Goal: Information Seeking & Learning: Learn about a topic

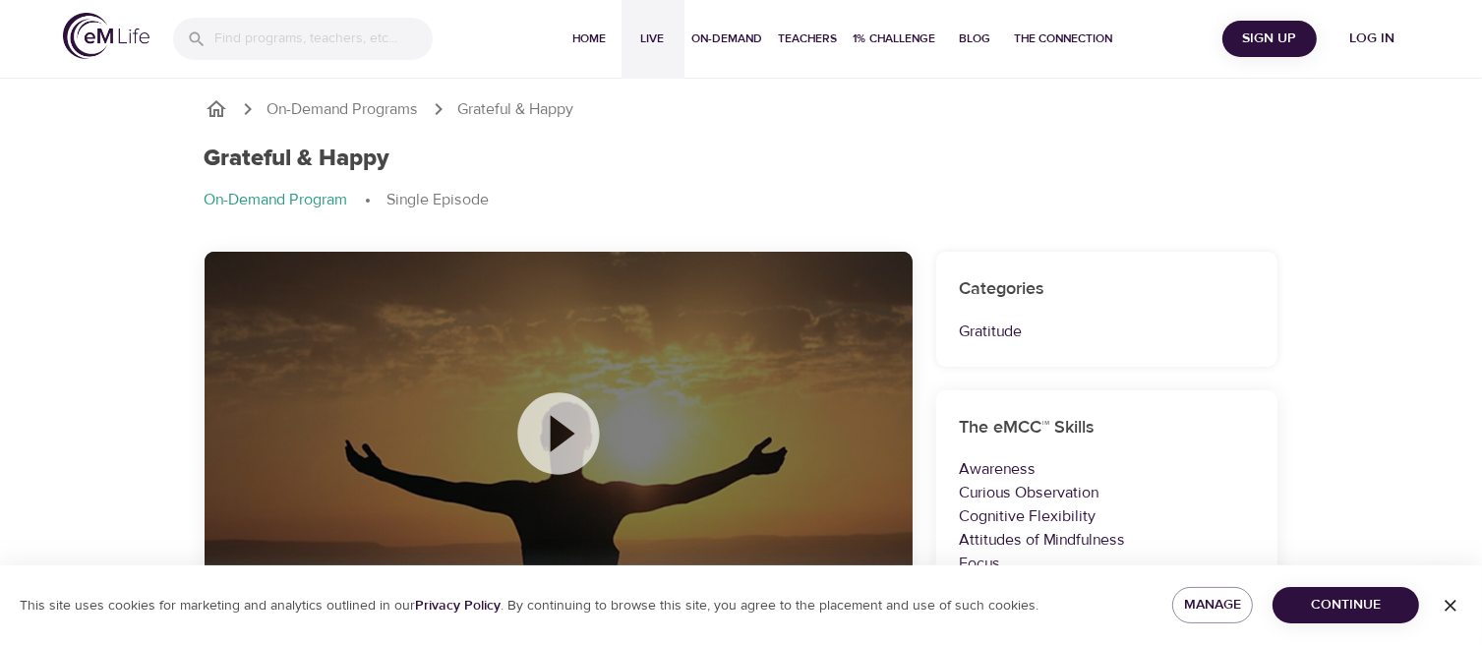
click at [655, 32] on span "Live" at bounding box center [652, 39] width 47 height 21
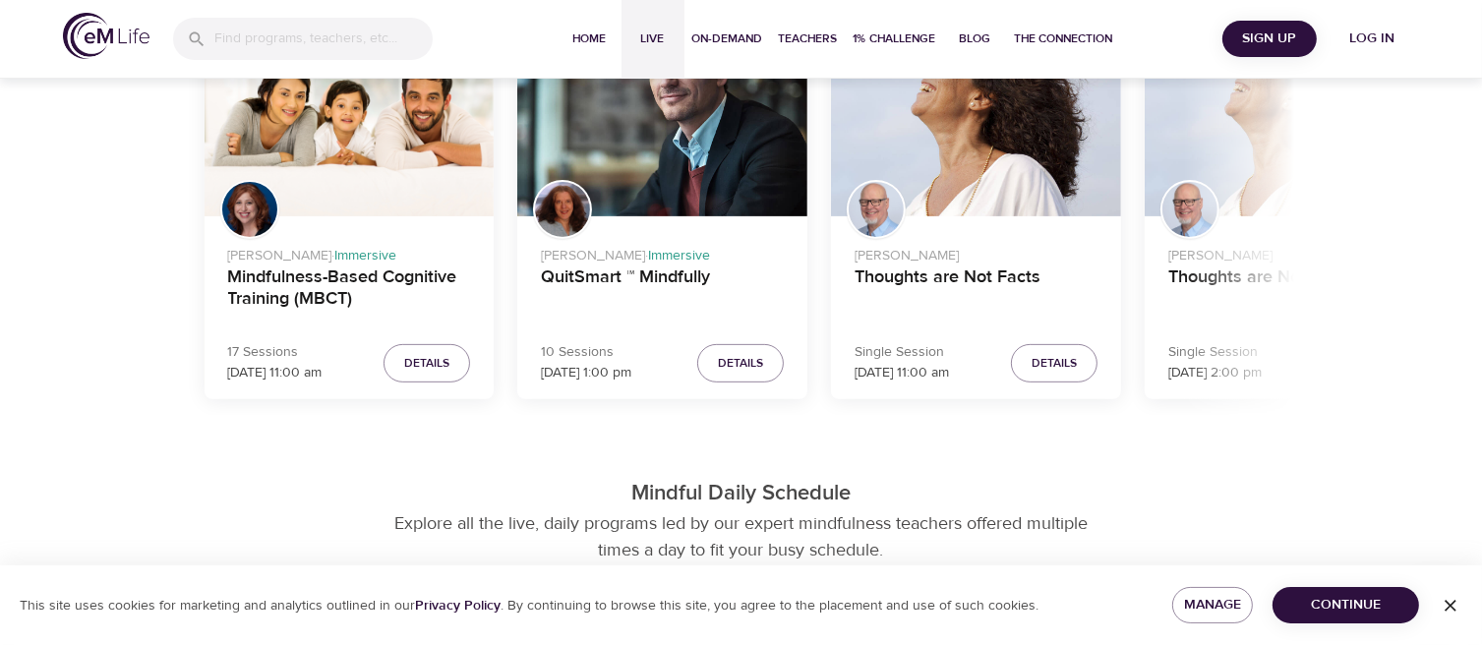
scroll to position [1082, 0]
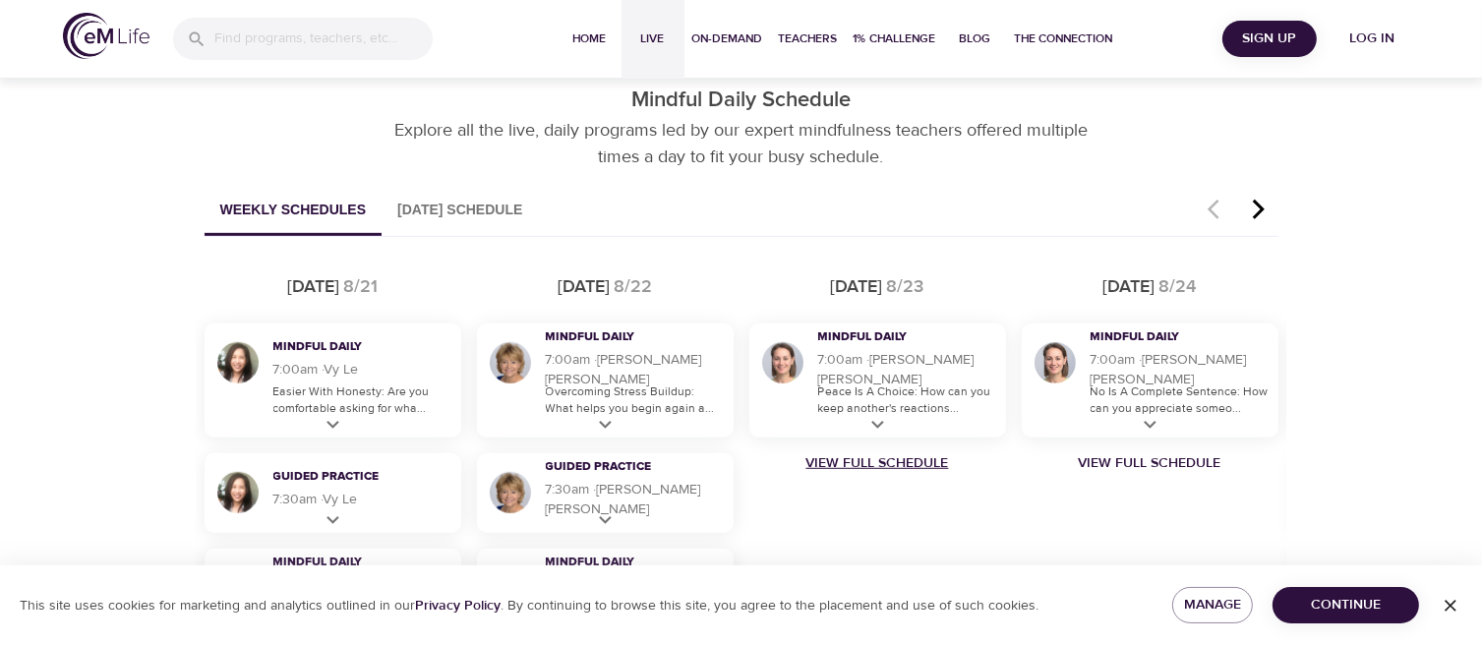
click at [843, 462] on link "View Full Schedule" at bounding box center [878, 463] width 272 height 20
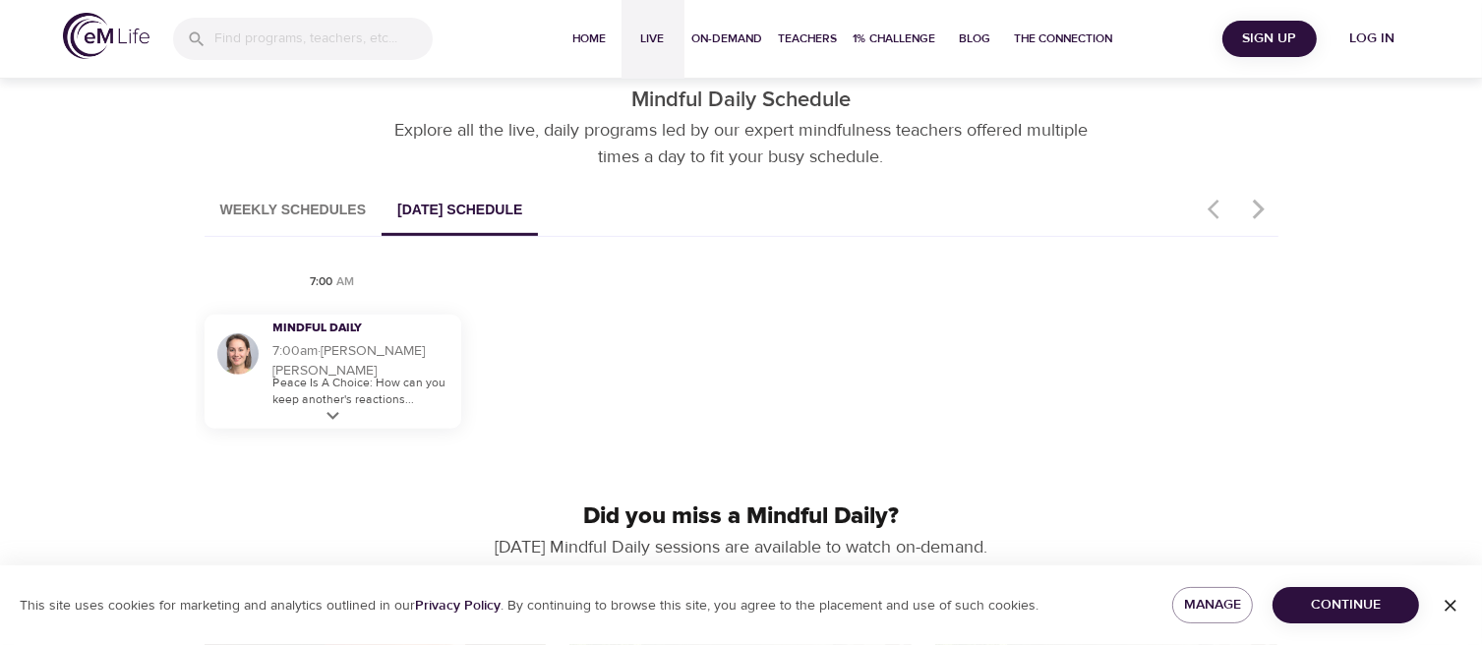
click at [290, 208] on button "Weekly Schedules" at bounding box center [294, 211] width 178 height 50
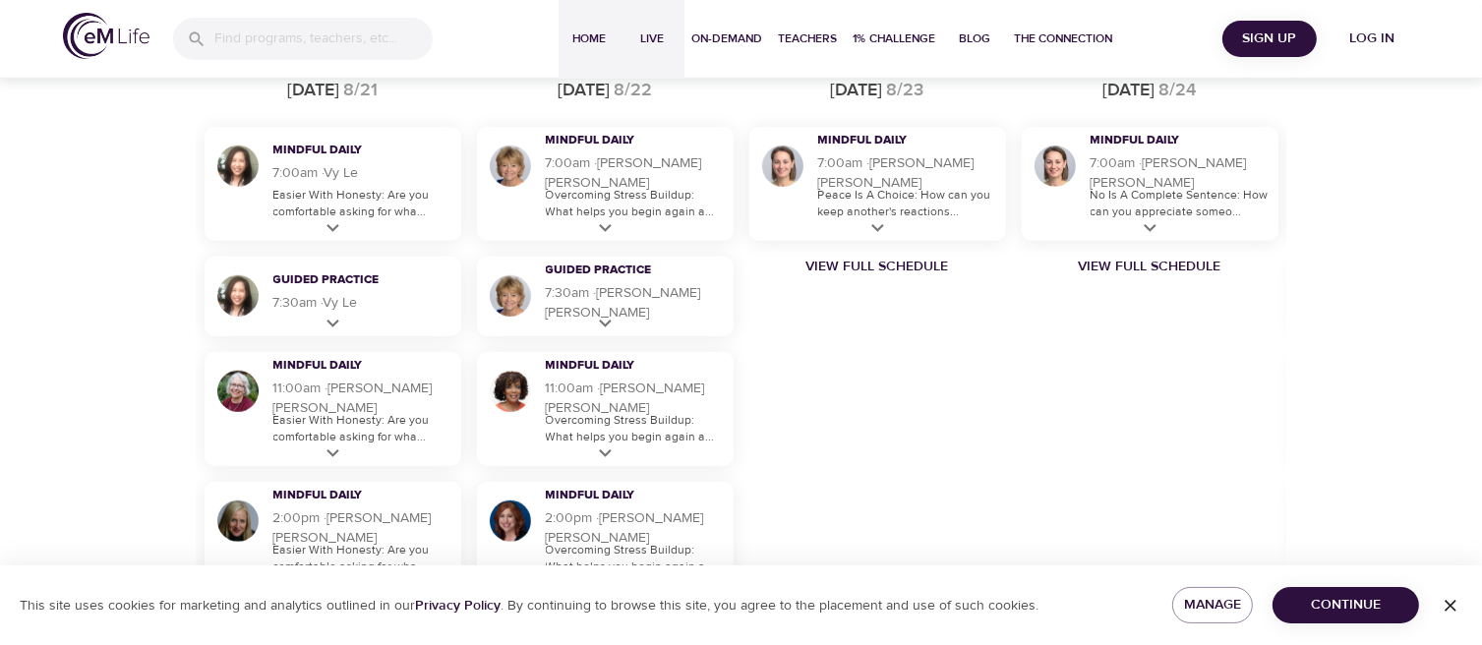
scroll to position [590, 0]
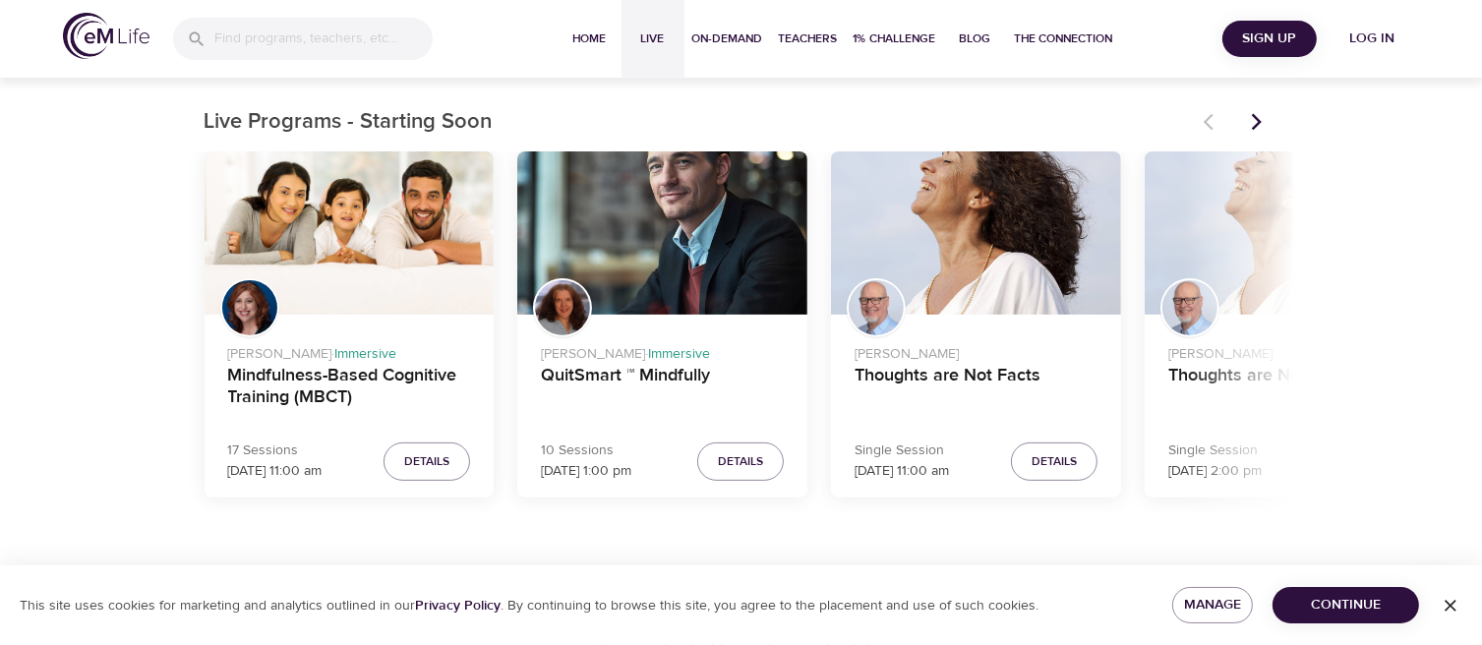
click at [1382, 39] on span "Log in" at bounding box center [1372, 39] width 79 height 25
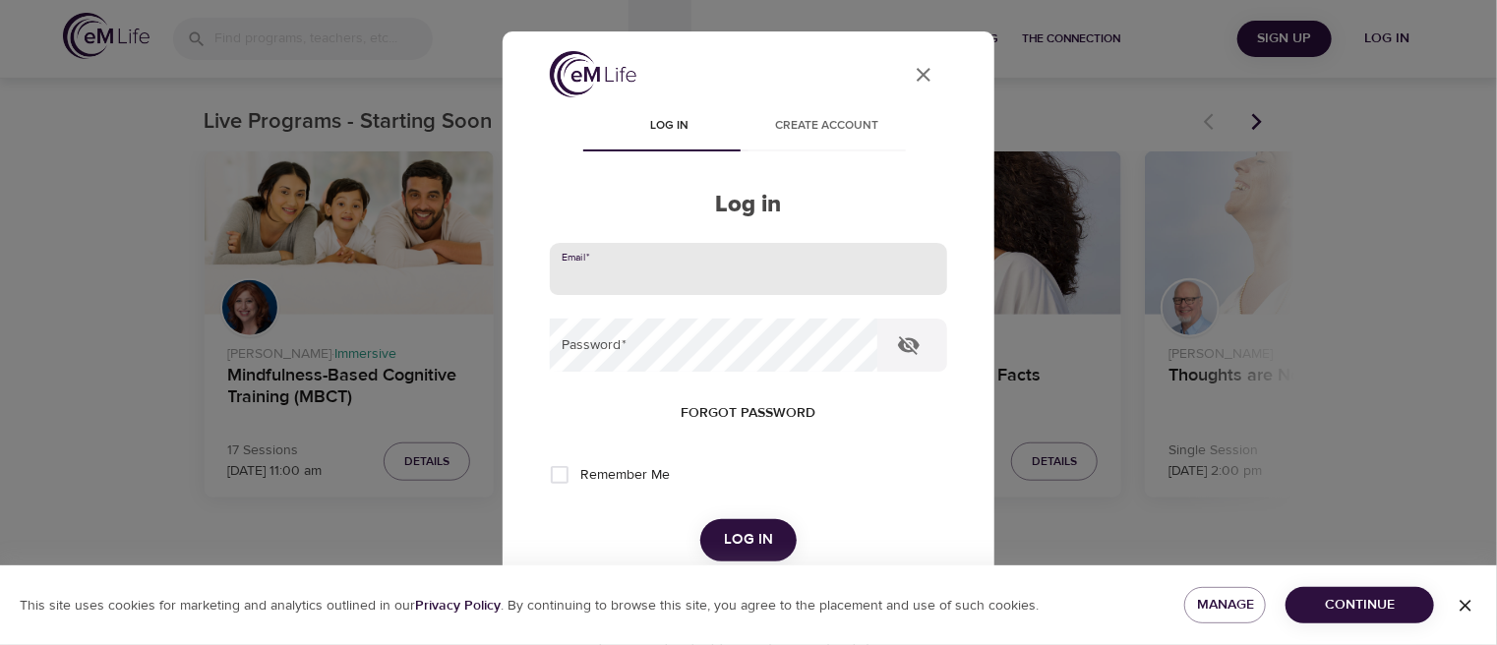
click at [611, 270] on input "email" at bounding box center [748, 269] width 397 height 53
type input "muhammad.safiullah@t-mobile.com"
drag, startPoint x: 1419, startPoint y: 185, endPoint x: 1239, endPoint y: 200, distance: 180.6
click at [1419, 185] on div "User Profile Log in Create account Log in Email   * muhammad.safiullah@t-mobile…" at bounding box center [748, 322] width 1497 height 645
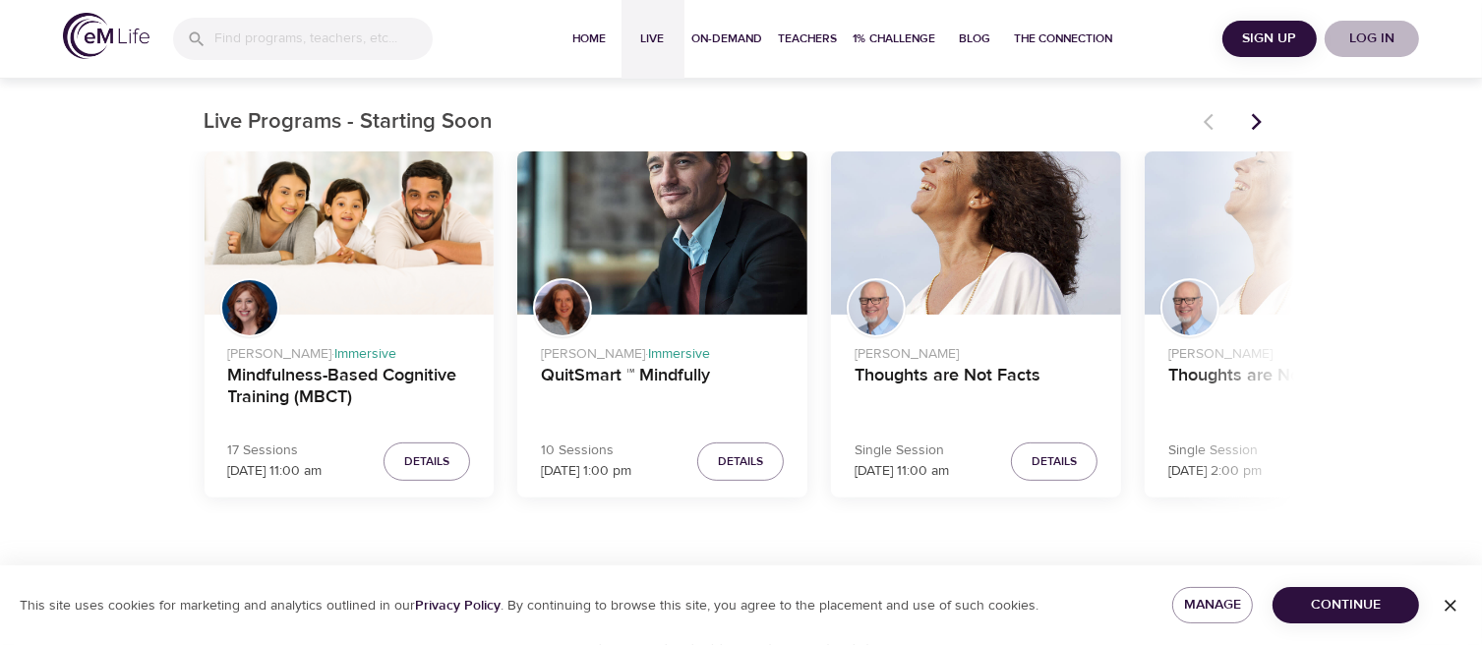
click at [1346, 28] on span "Log in" at bounding box center [1372, 39] width 79 height 25
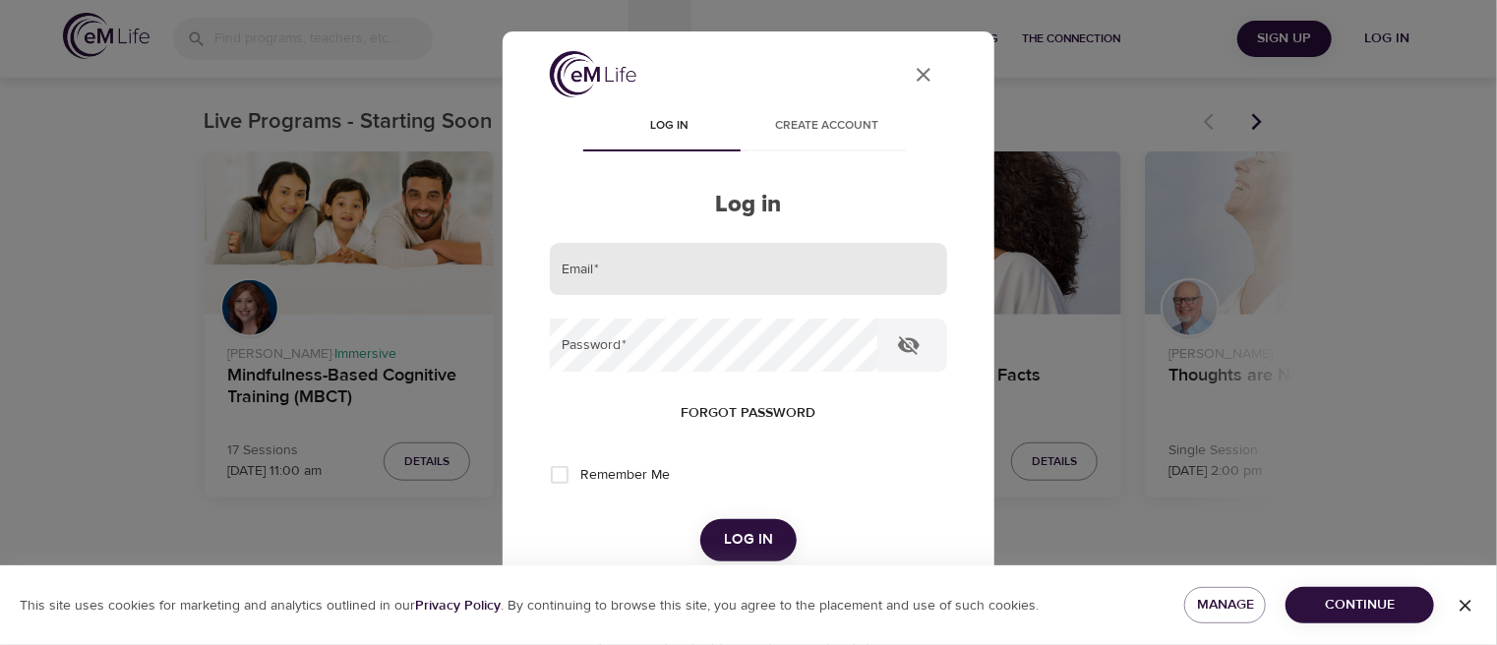
click at [625, 276] on input "email" at bounding box center [748, 269] width 397 height 53
type input "muhammad.safiullah@t-mobile.com"
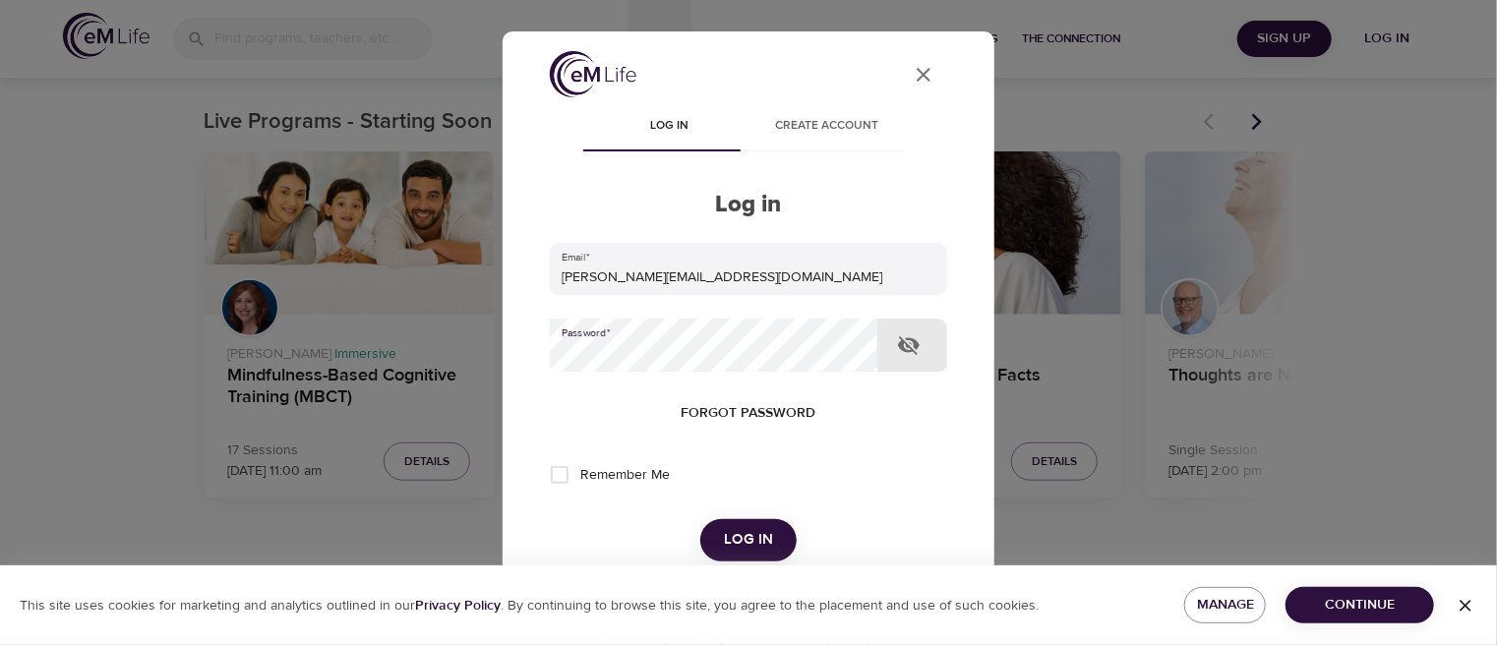
click at [733, 531] on span "Log in" at bounding box center [748, 540] width 49 height 26
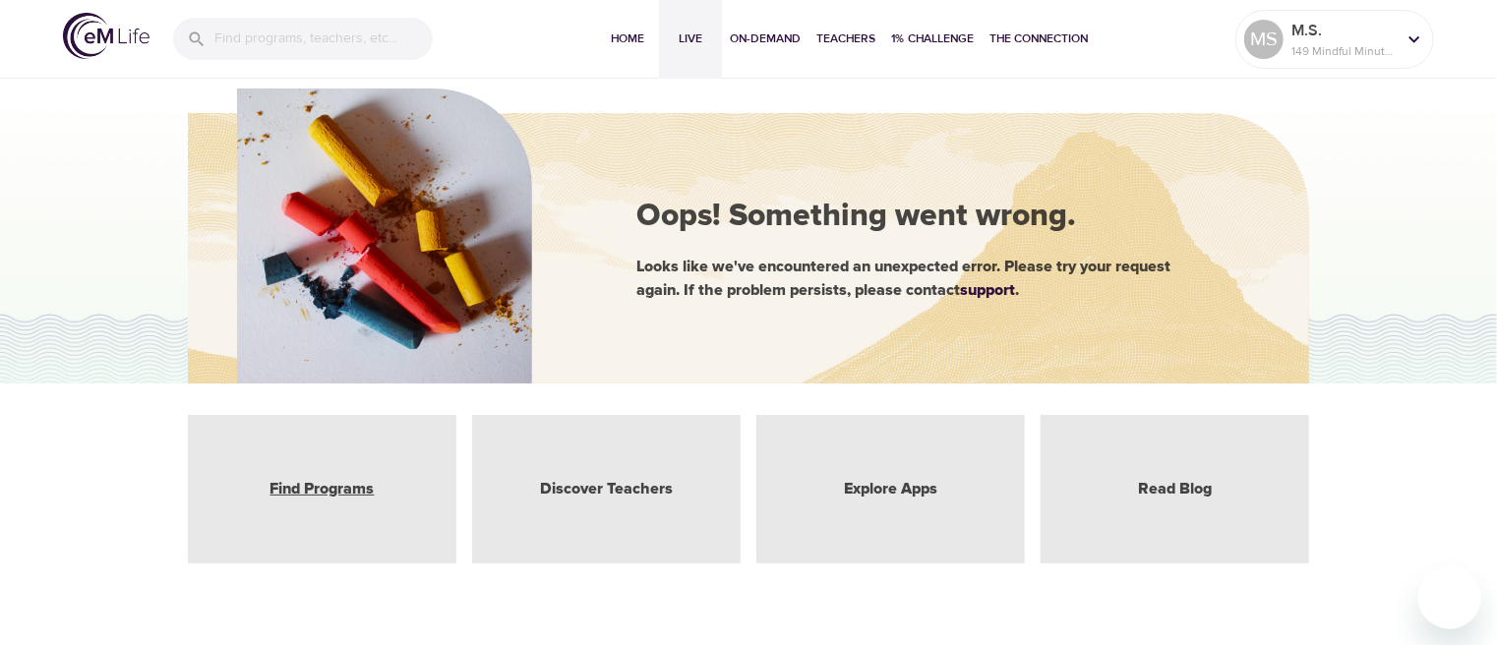
click at [326, 483] on link "Find Programs" at bounding box center [322, 489] width 104 height 23
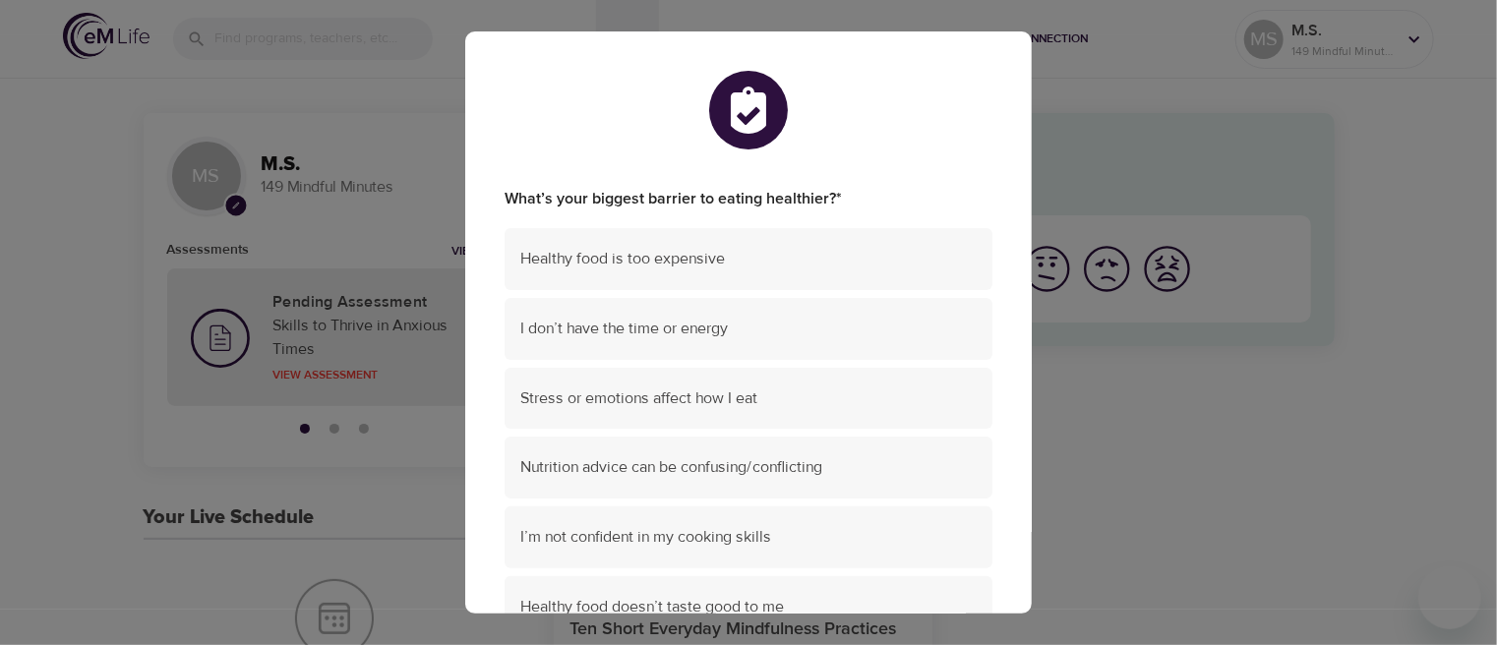
click at [1133, 75] on div "What’s your biggest barrier to eating healthier? * Healthy food is too expensiv…" at bounding box center [748, 322] width 1497 height 645
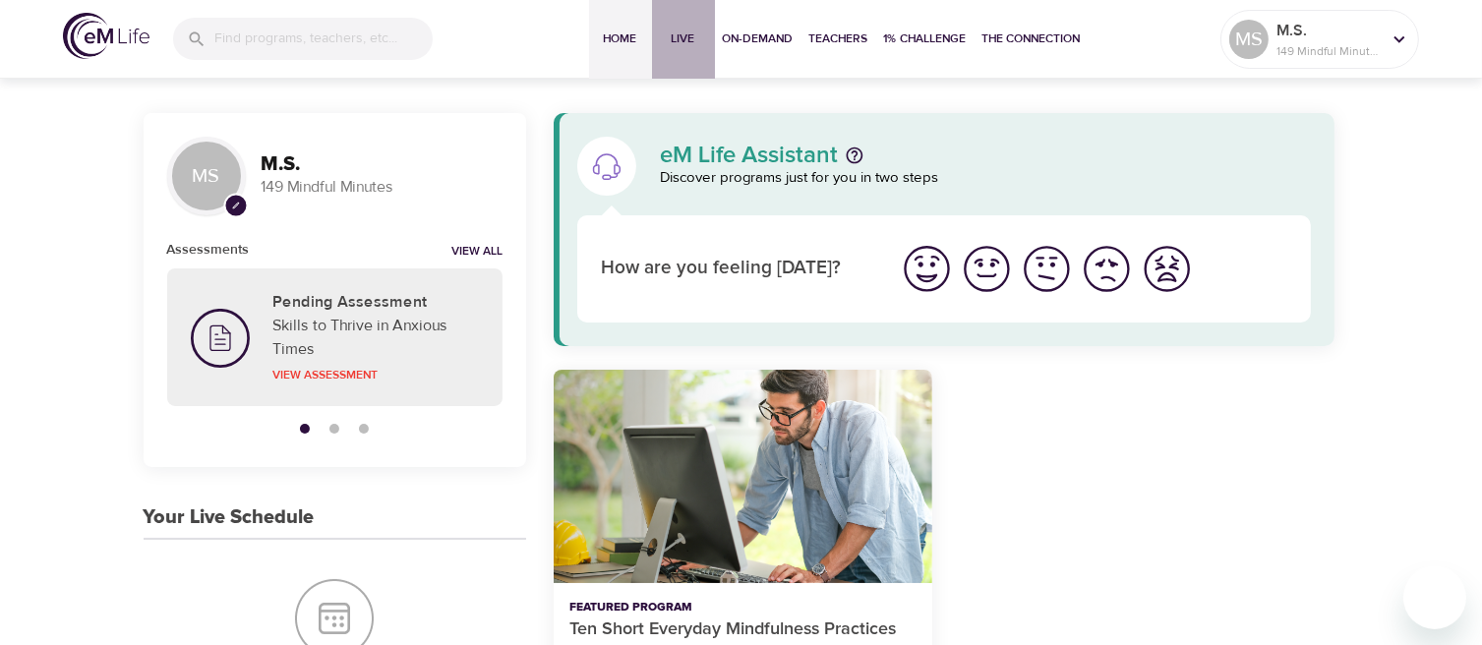
click at [681, 38] on span "Live" at bounding box center [683, 39] width 47 height 21
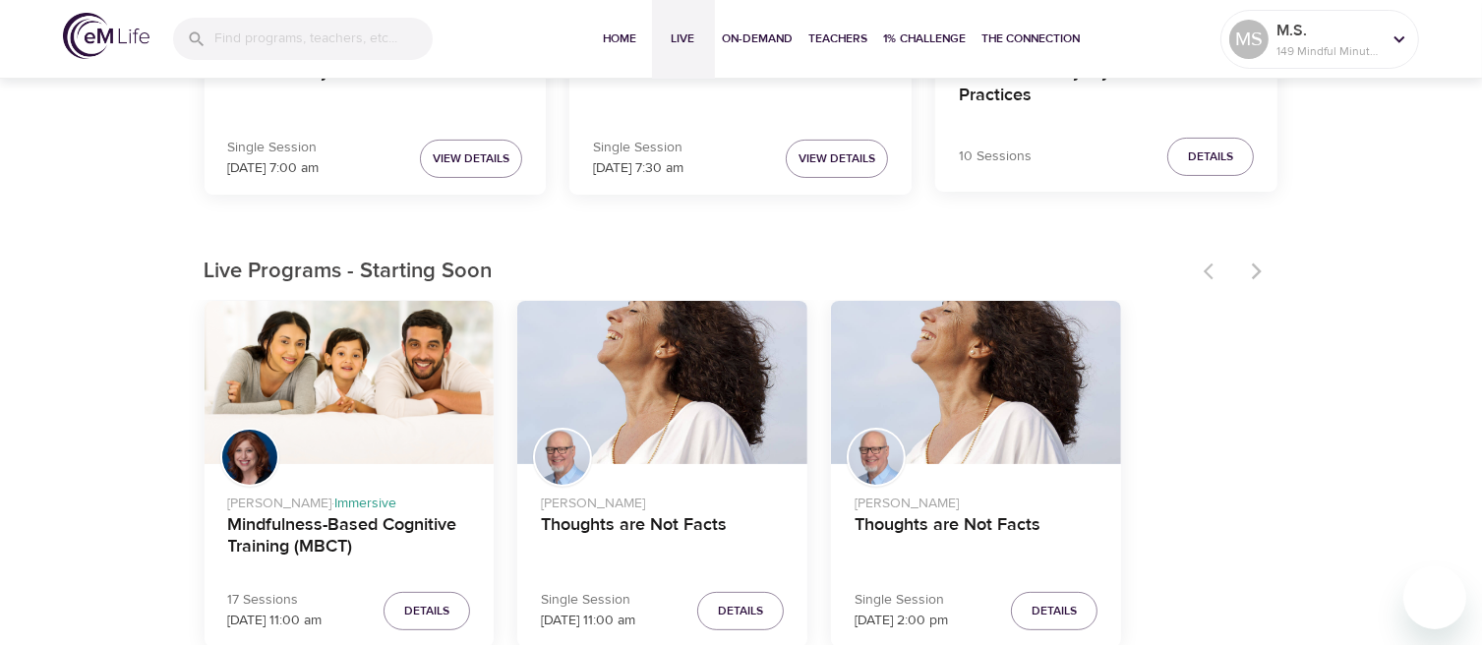
scroll to position [295, 0]
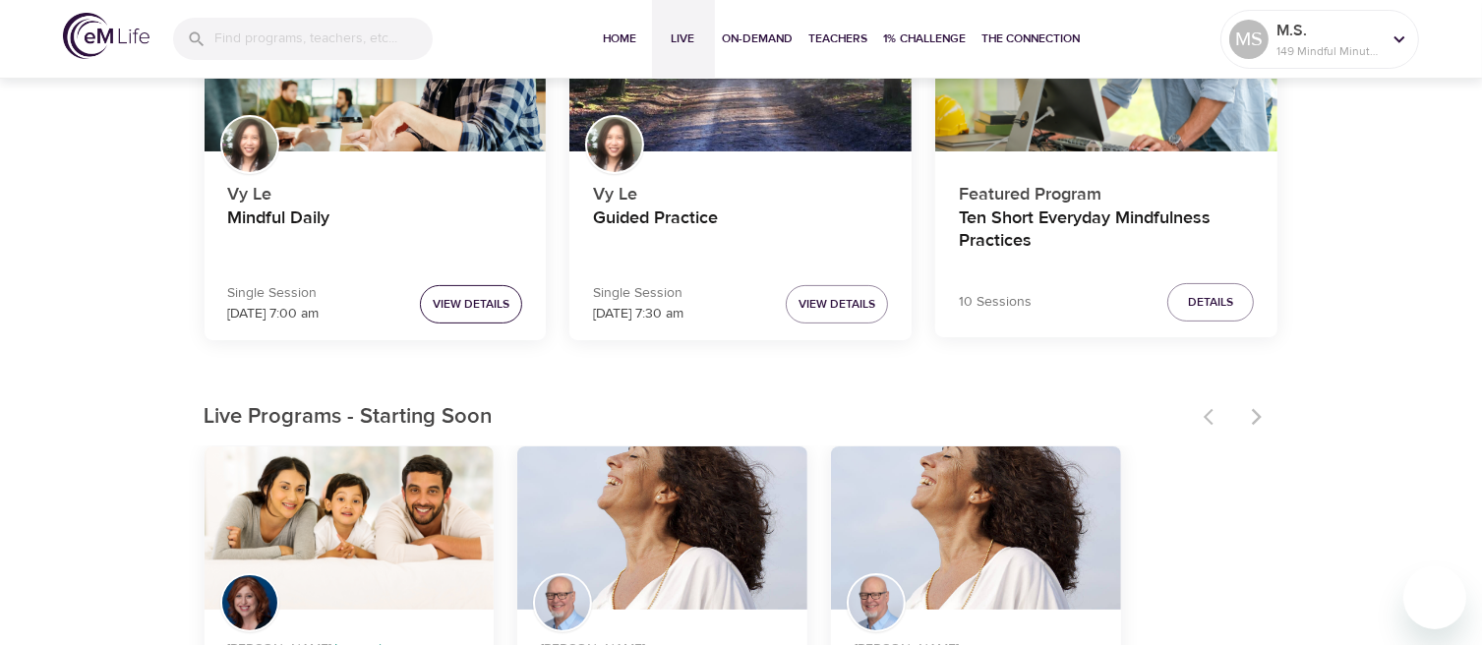
click at [465, 300] on span "View Details" at bounding box center [471, 304] width 77 height 21
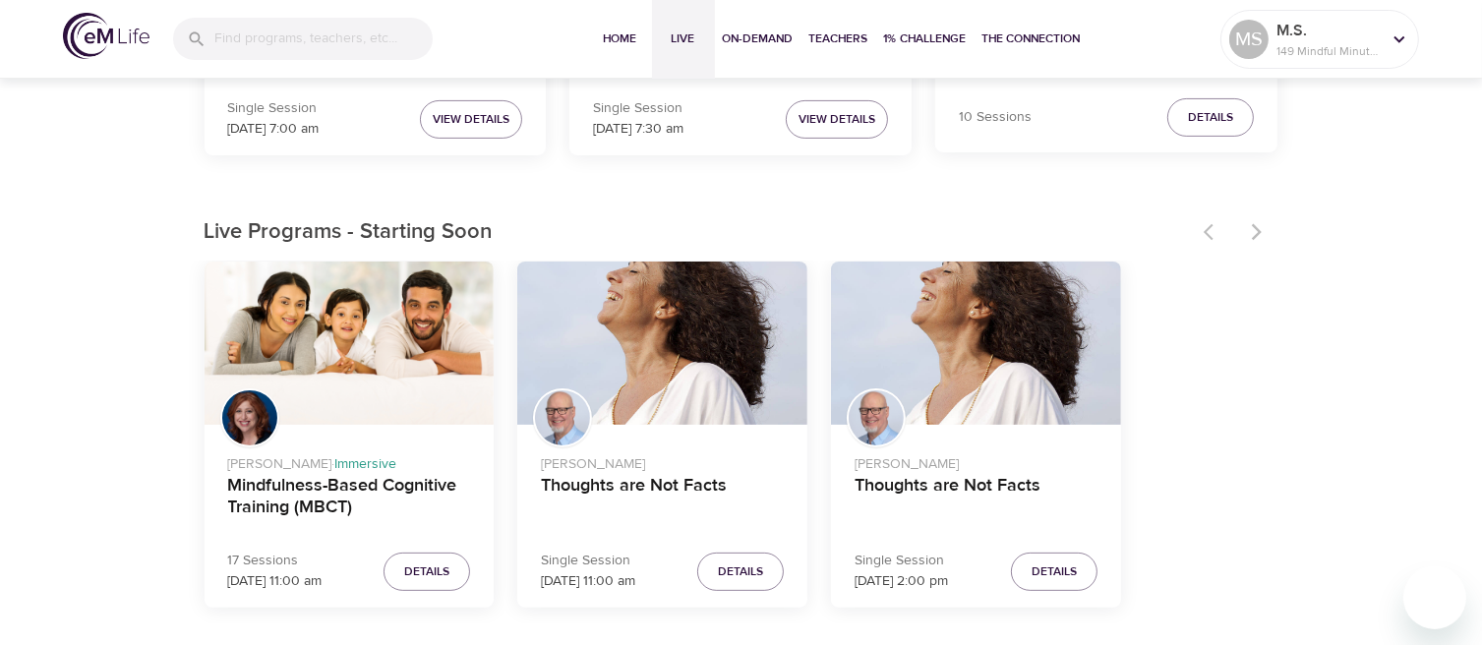
scroll to position [197, 0]
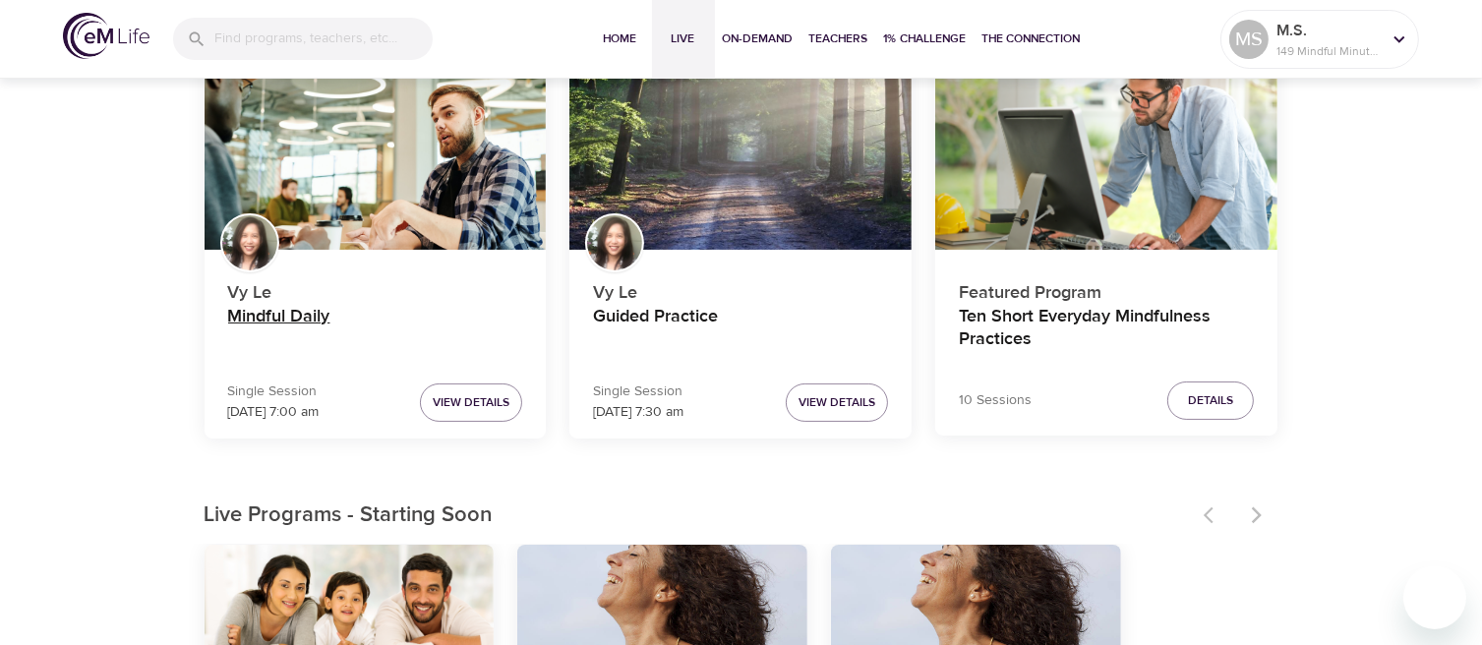
click at [285, 317] on h4 "Mindful Daily" at bounding box center [375, 329] width 295 height 47
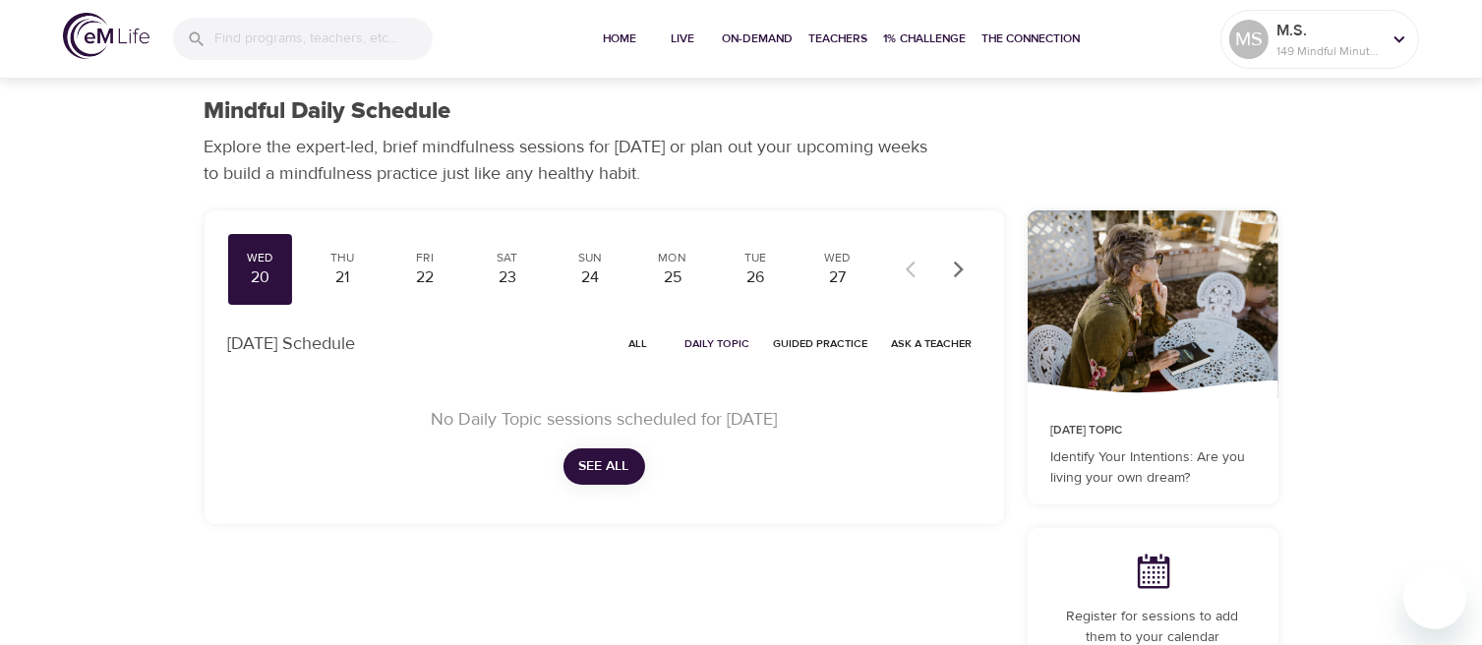
click at [643, 340] on span "All" at bounding box center [638, 343] width 47 height 19
click at [346, 279] on div "21" at bounding box center [342, 278] width 49 height 23
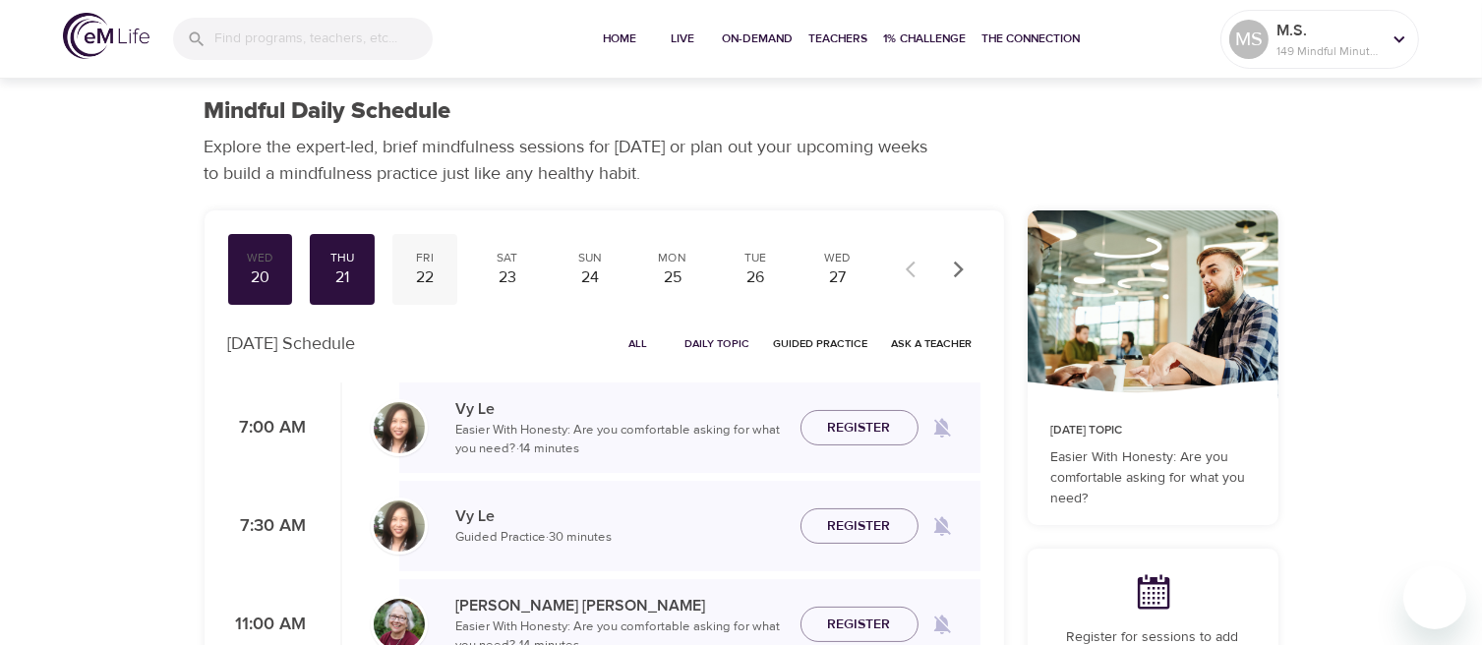
click at [425, 281] on div "22" at bounding box center [424, 278] width 49 height 23
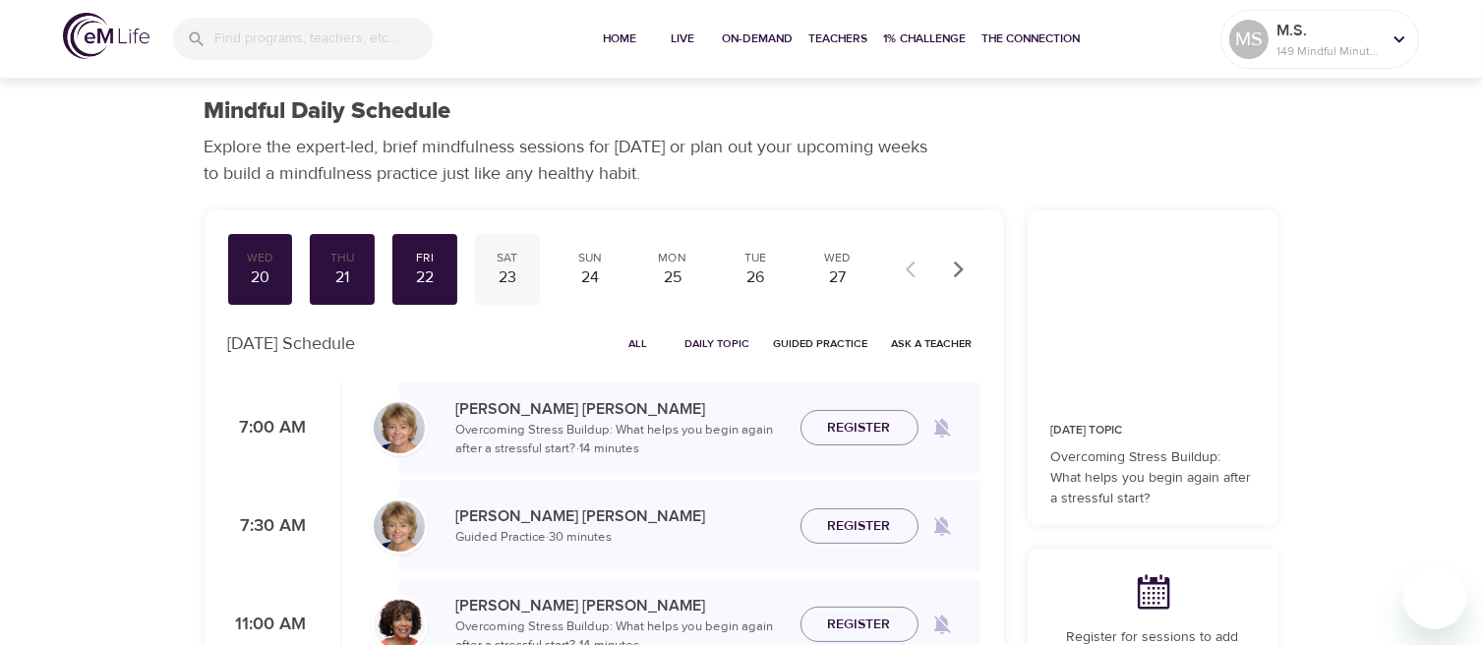
click at [514, 282] on div "23" at bounding box center [507, 278] width 49 height 23
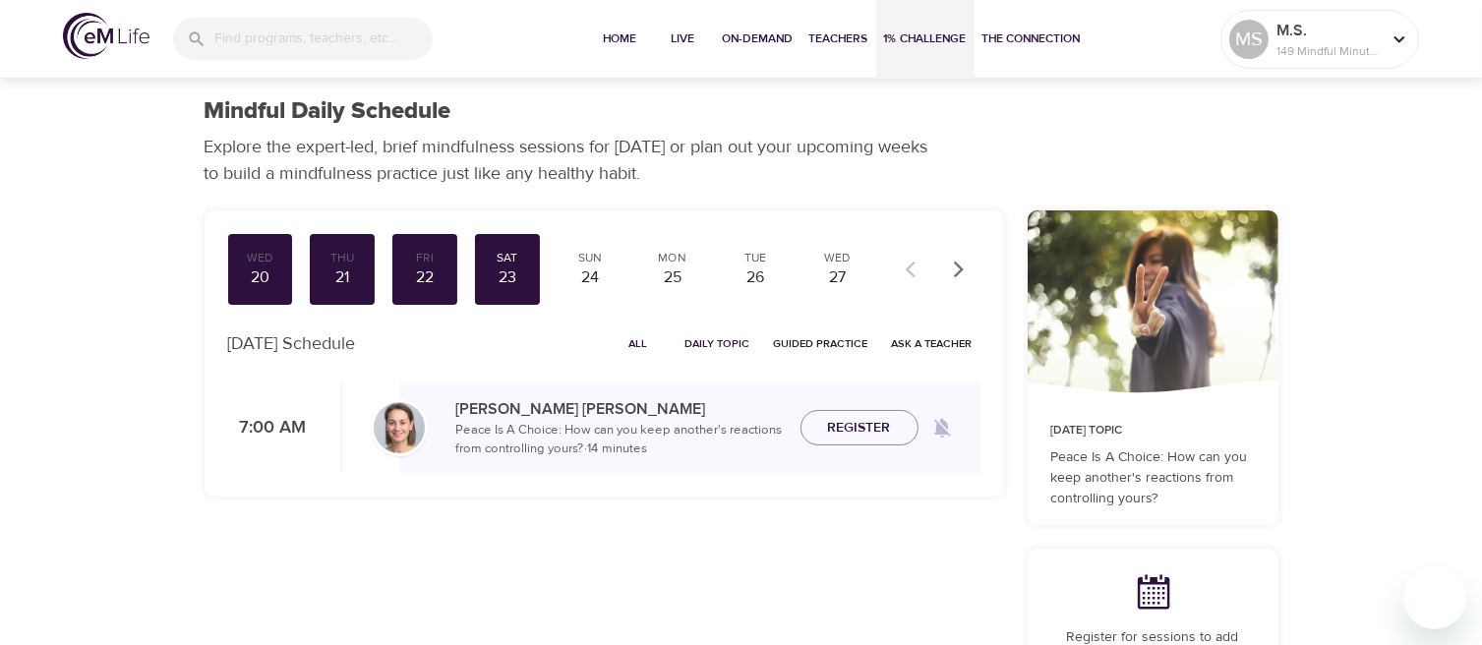
click at [912, 32] on span "1% Challenge" at bounding box center [925, 39] width 83 height 21
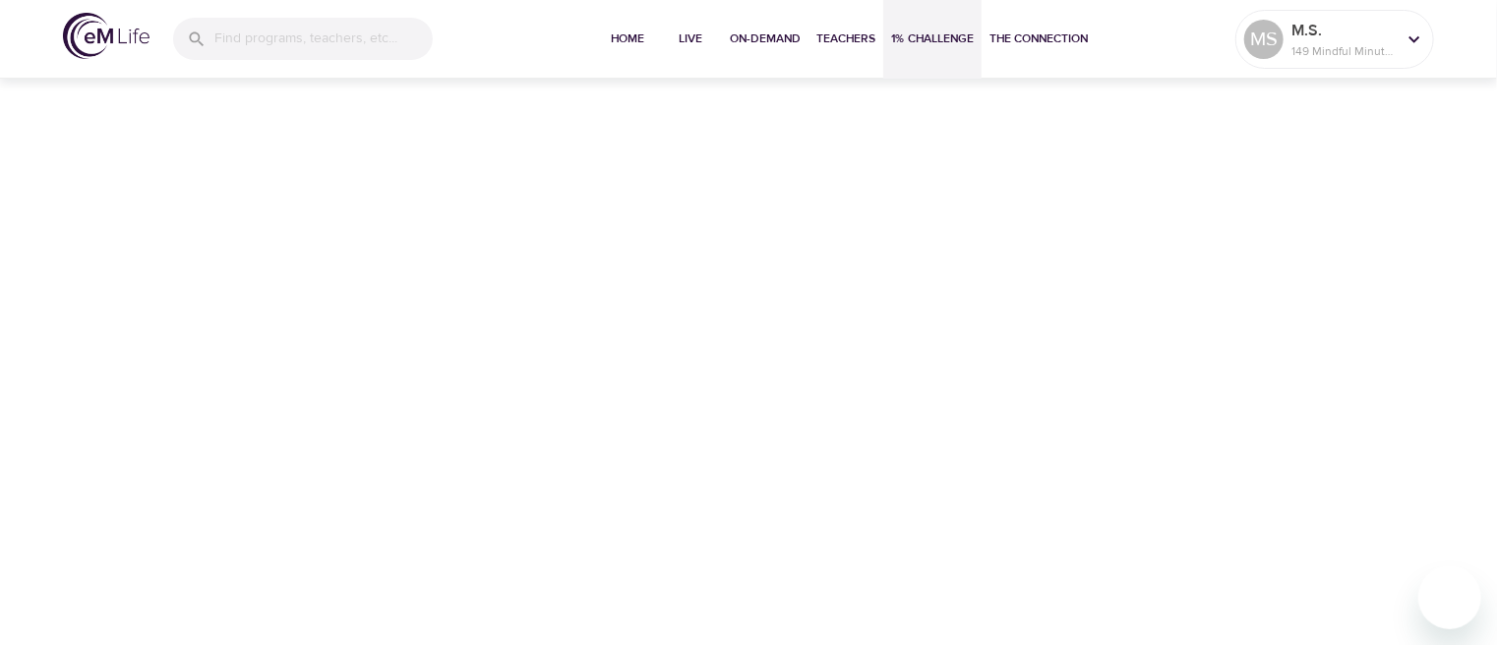
click at [918, 37] on span "1% Challenge" at bounding box center [932, 39] width 83 height 21
click at [625, 39] on span "Home" at bounding box center [627, 39] width 47 height 21
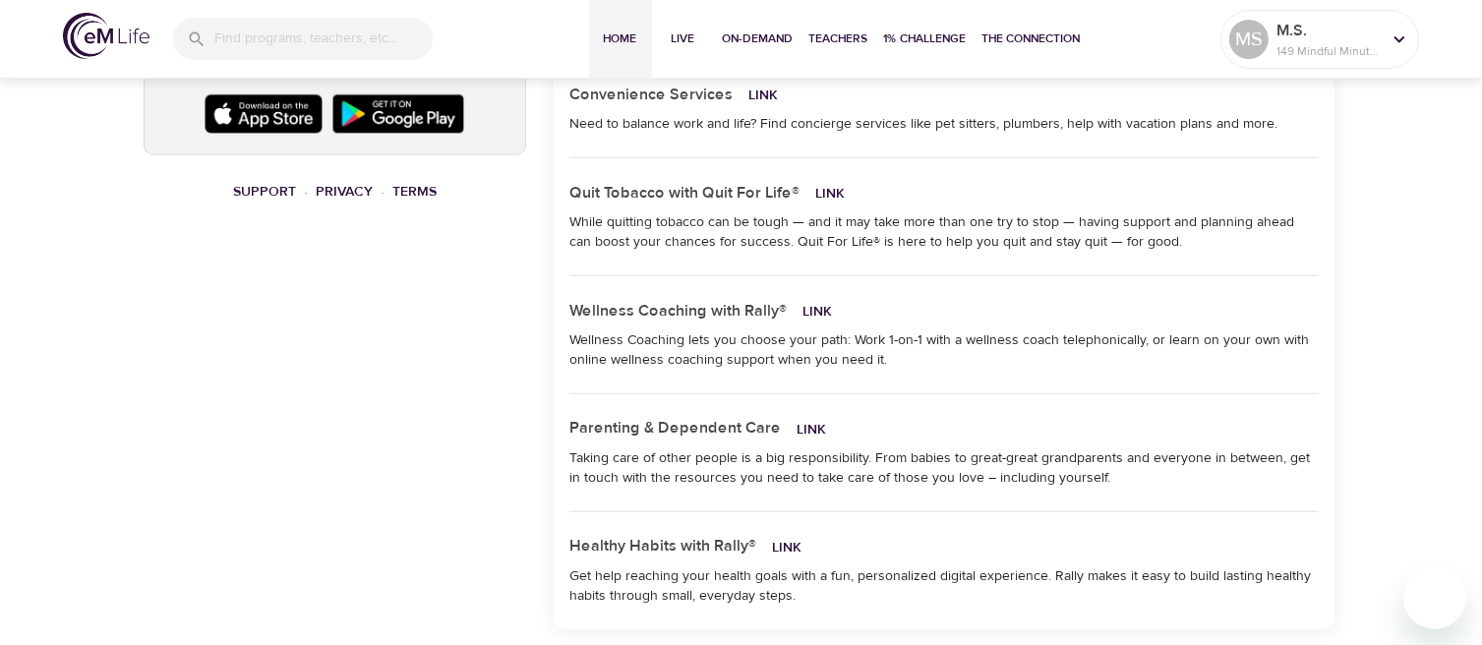
scroll to position [1672, 0]
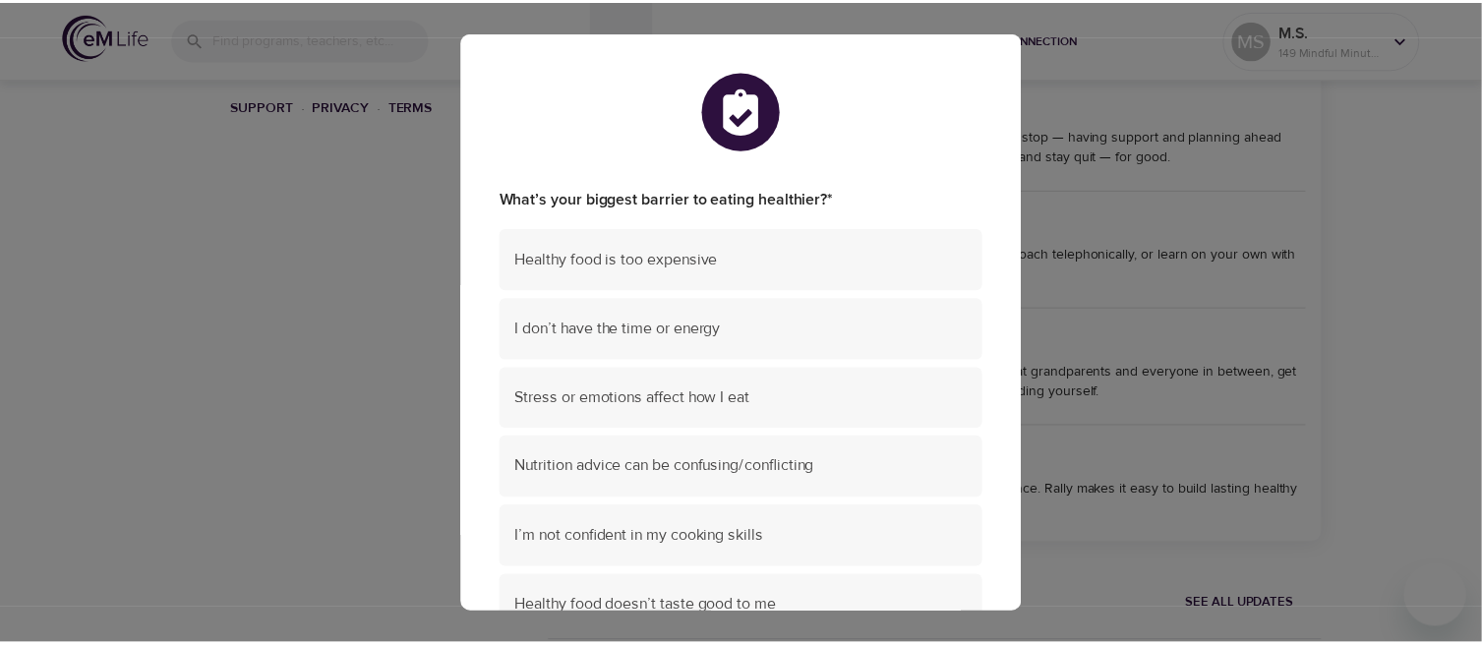
scroll to position [1672, 0]
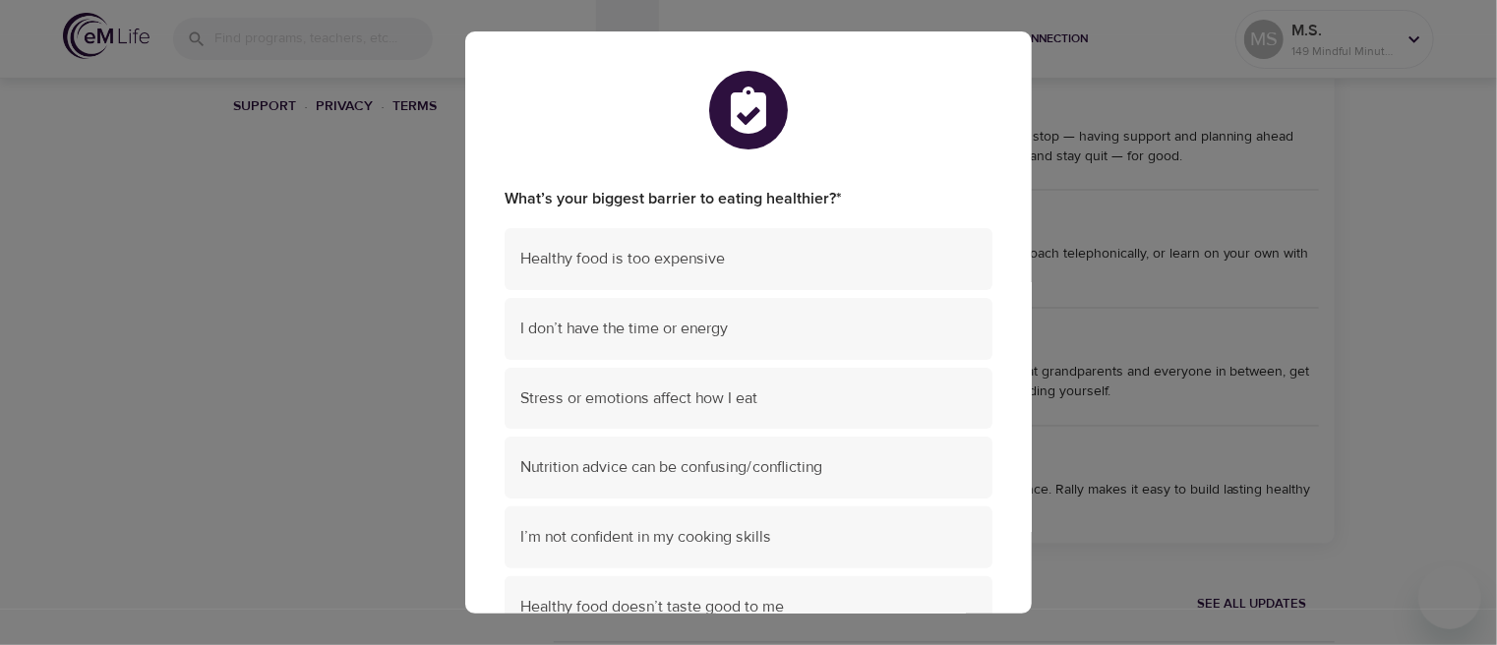
drag, startPoint x: 1478, startPoint y: 290, endPoint x: 1459, endPoint y: 286, distance: 19.1
click at [1475, 286] on div "What’s your biggest barrier to eating healthier? * Healthy food is too expensiv…" at bounding box center [748, 322] width 1497 height 645
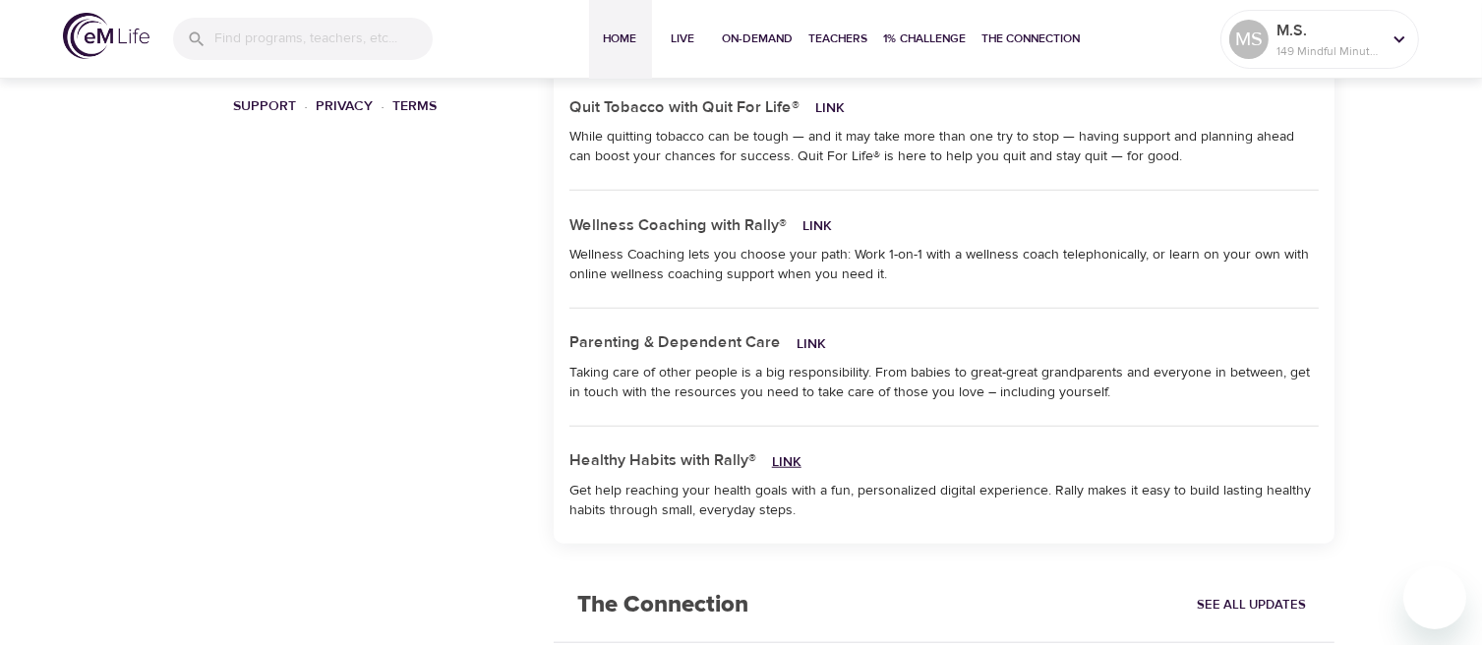
click at [786, 458] on link "Link" at bounding box center [787, 462] width 30 height 18
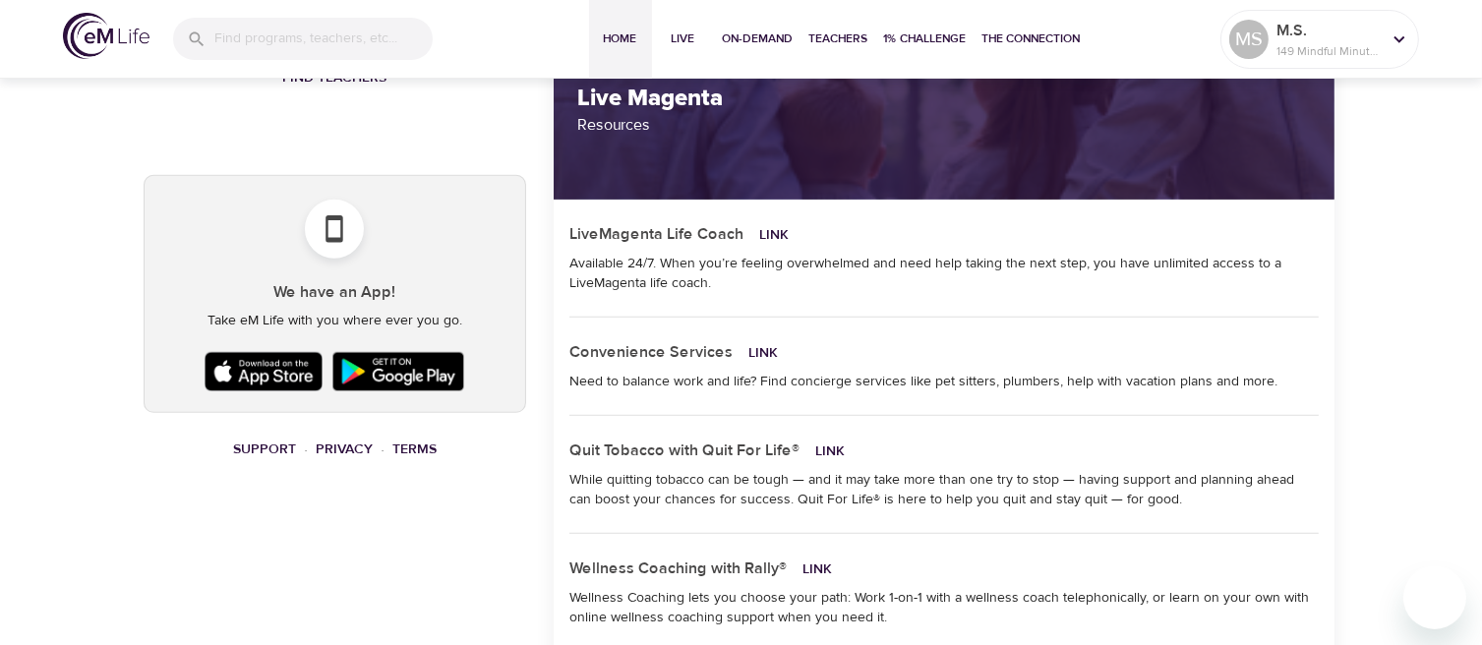
scroll to position [1279, 0]
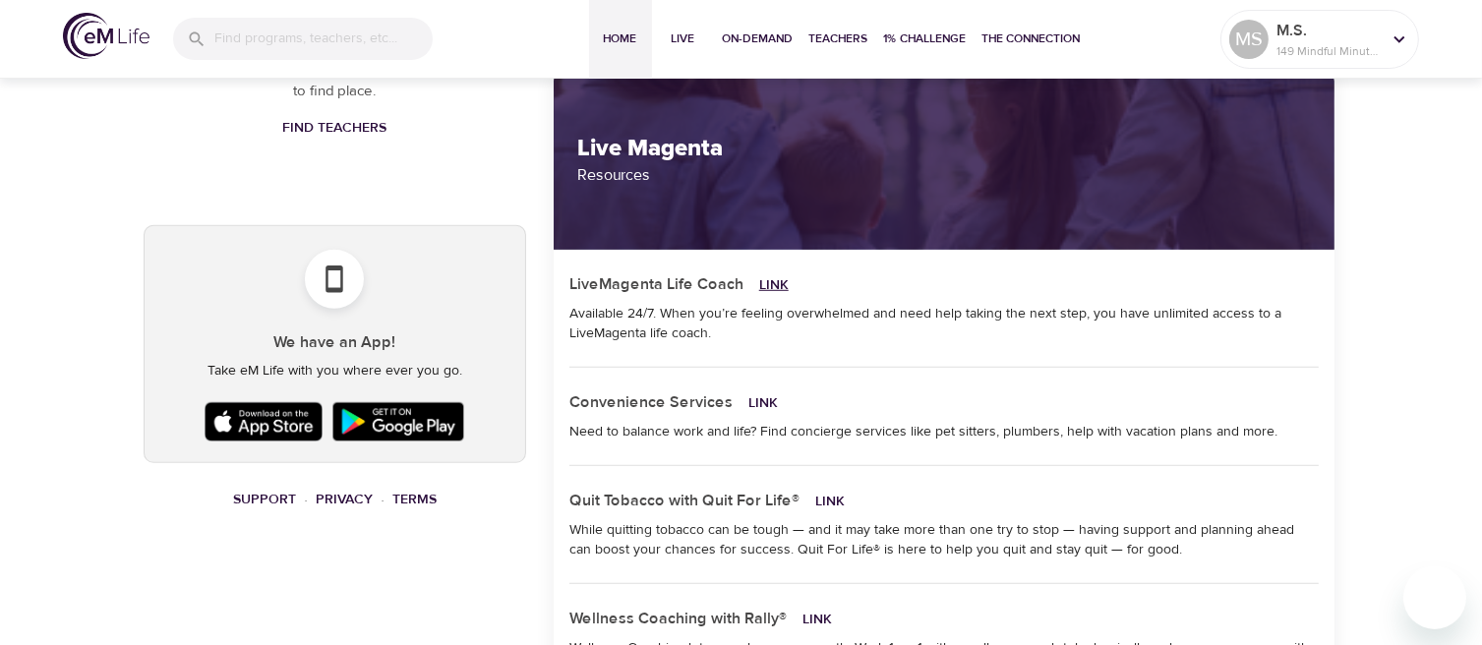
click at [772, 287] on link "Link" at bounding box center [774, 285] width 30 height 18
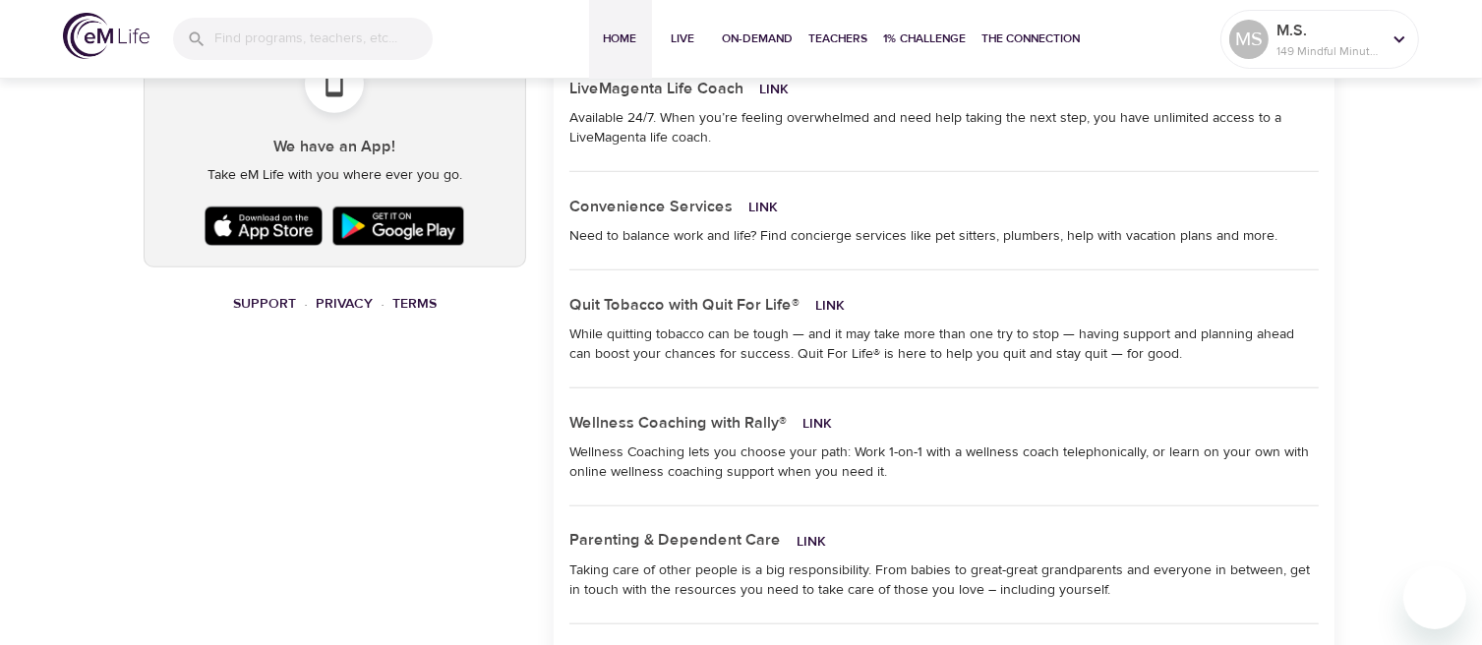
scroll to position [1475, 0]
click at [818, 422] on link "Link" at bounding box center [818, 423] width 30 height 18
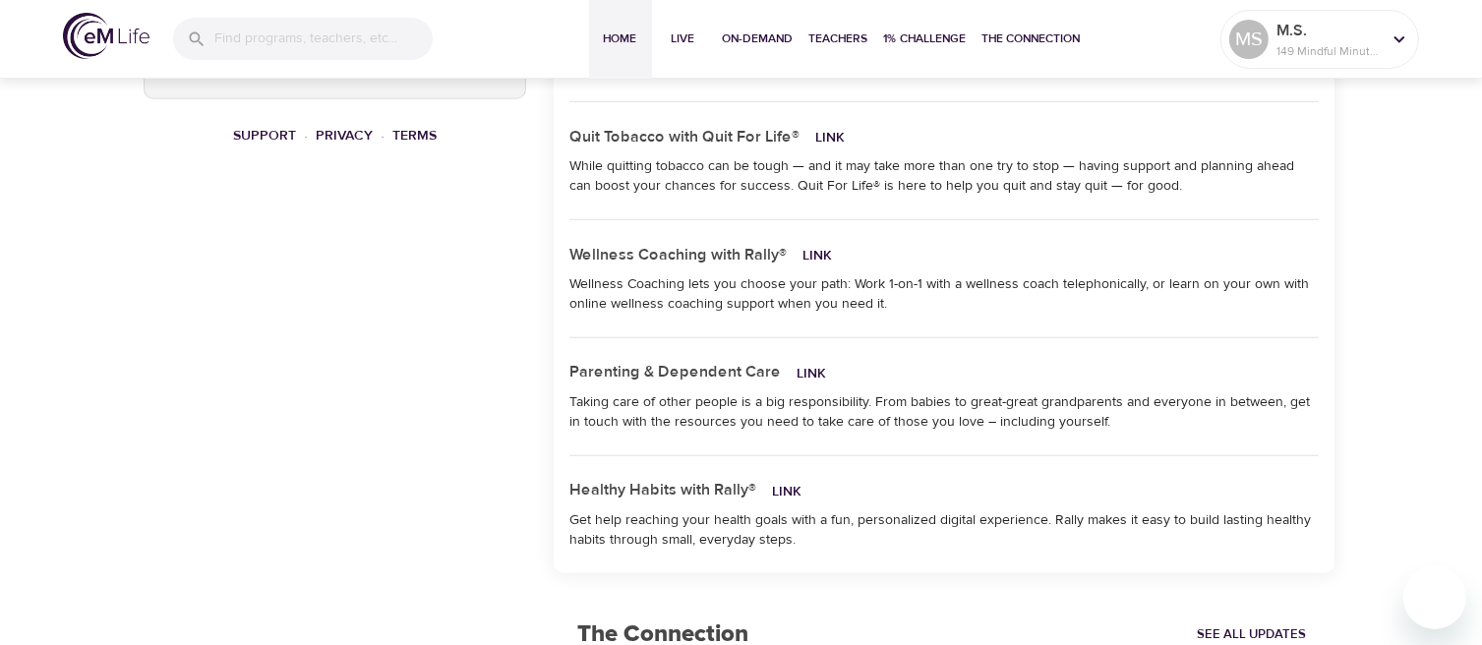
scroll to position [1672, 0]
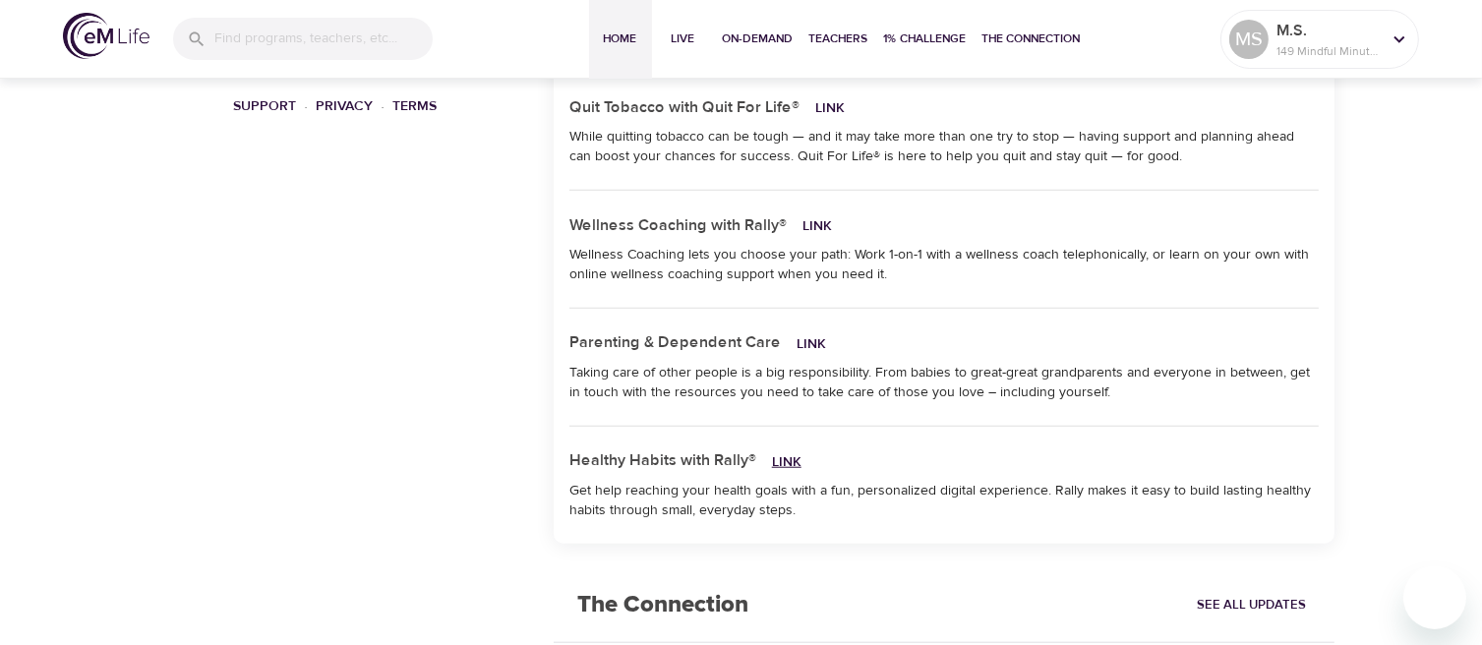
click at [778, 458] on link "Link" at bounding box center [787, 462] width 30 height 18
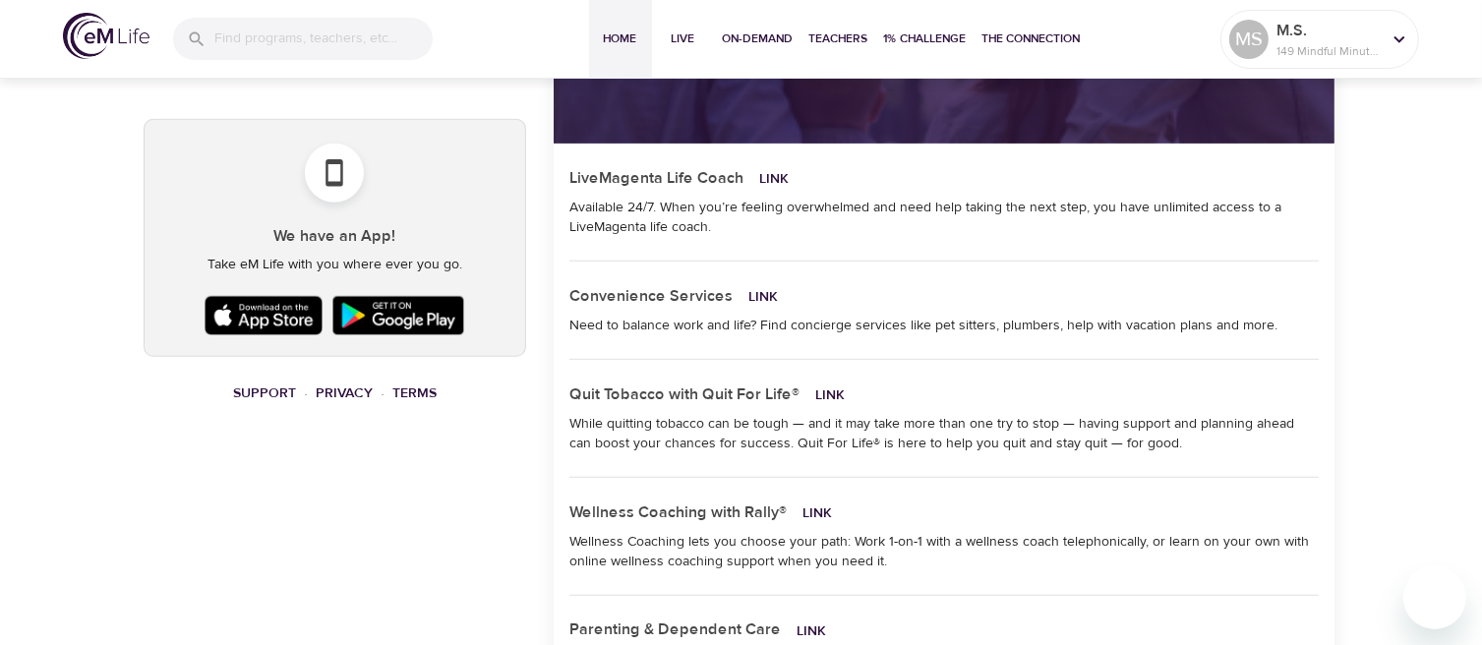
scroll to position [1377, 0]
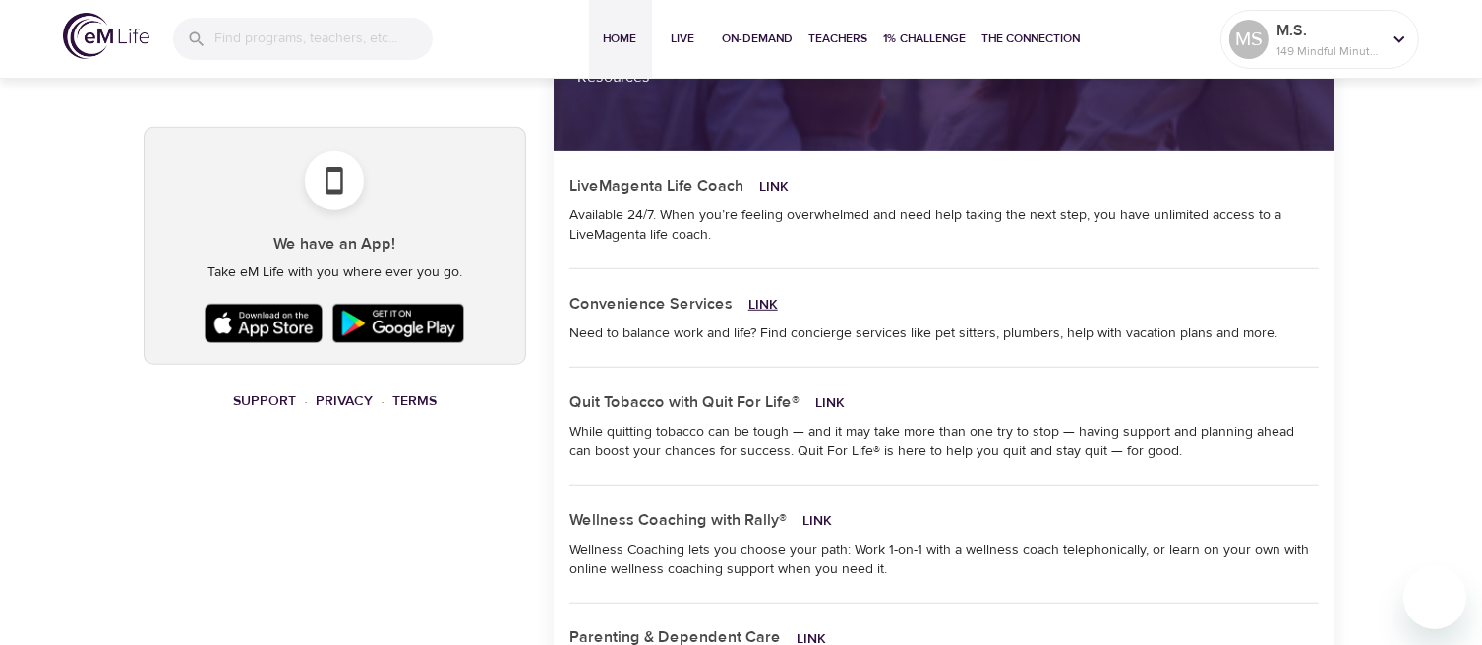
click at [748, 305] on link "Link" at bounding box center [763, 305] width 30 height 18
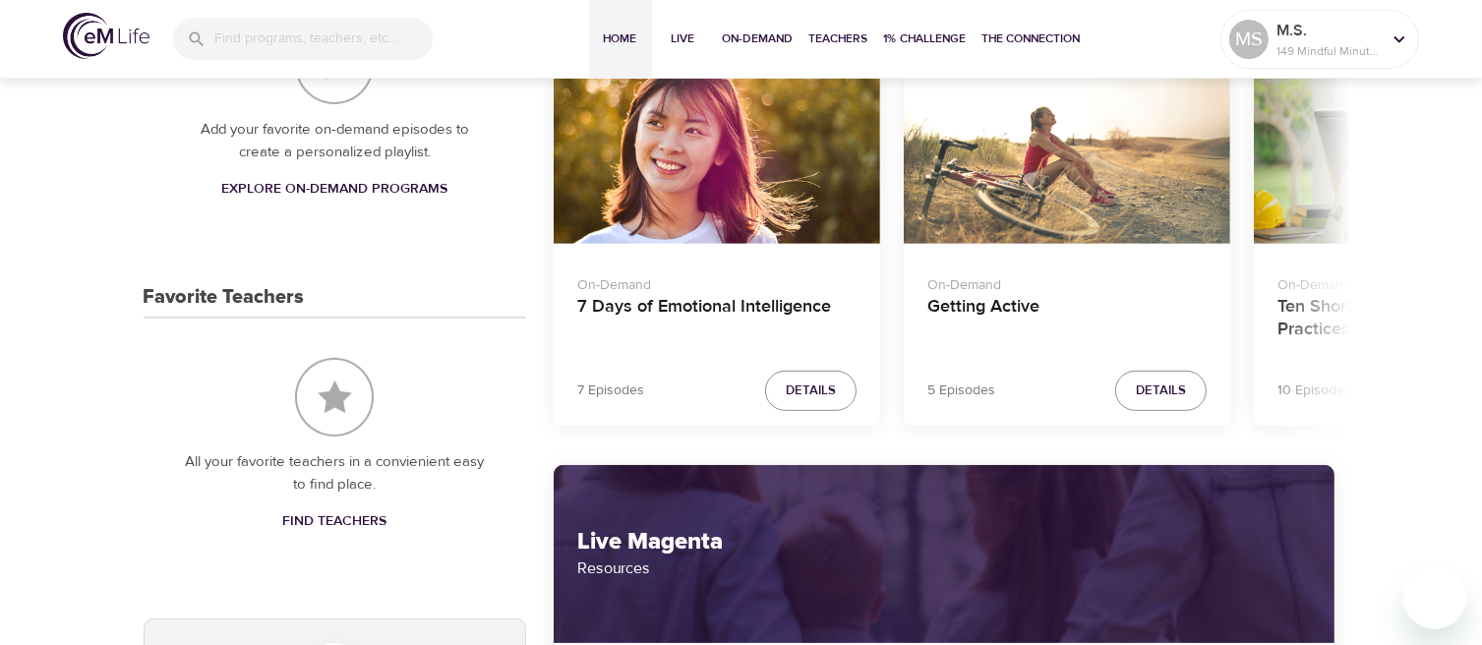
scroll to position [492, 0]
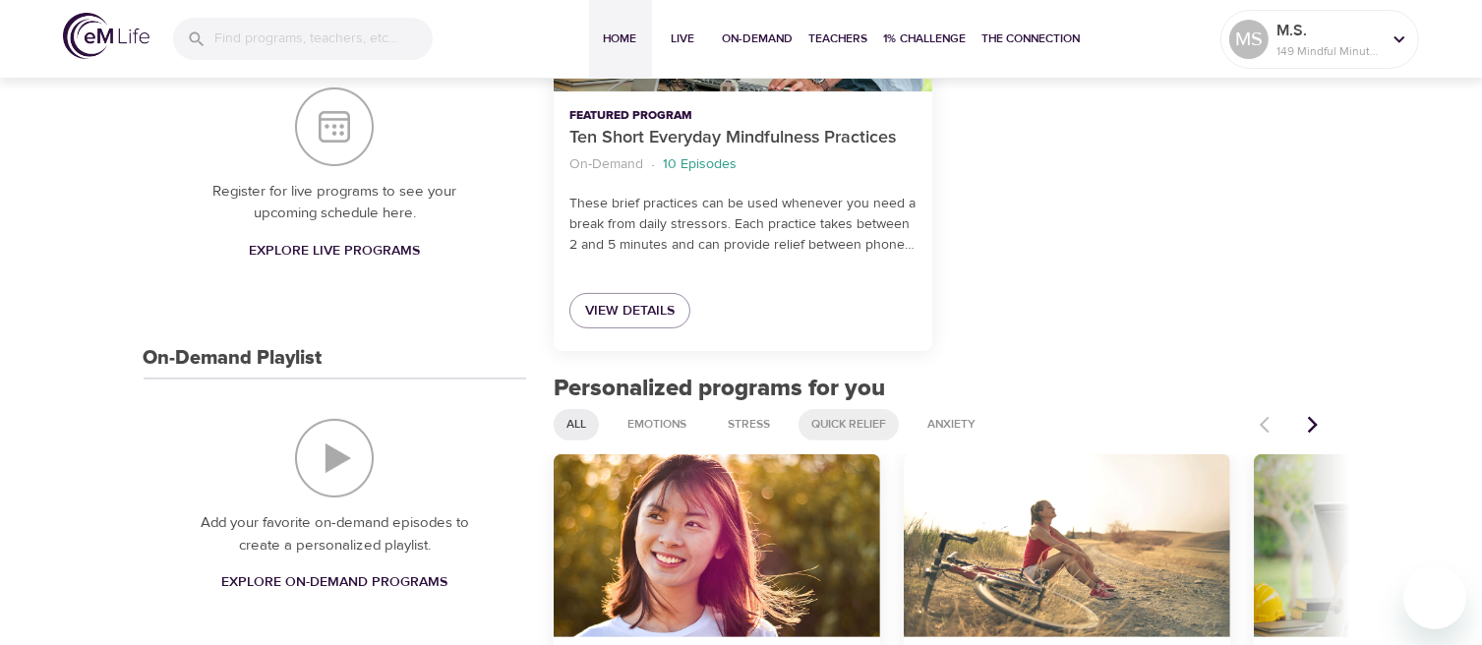
click at [827, 420] on span "Quick Relief" at bounding box center [849, 424] width 98 height 17
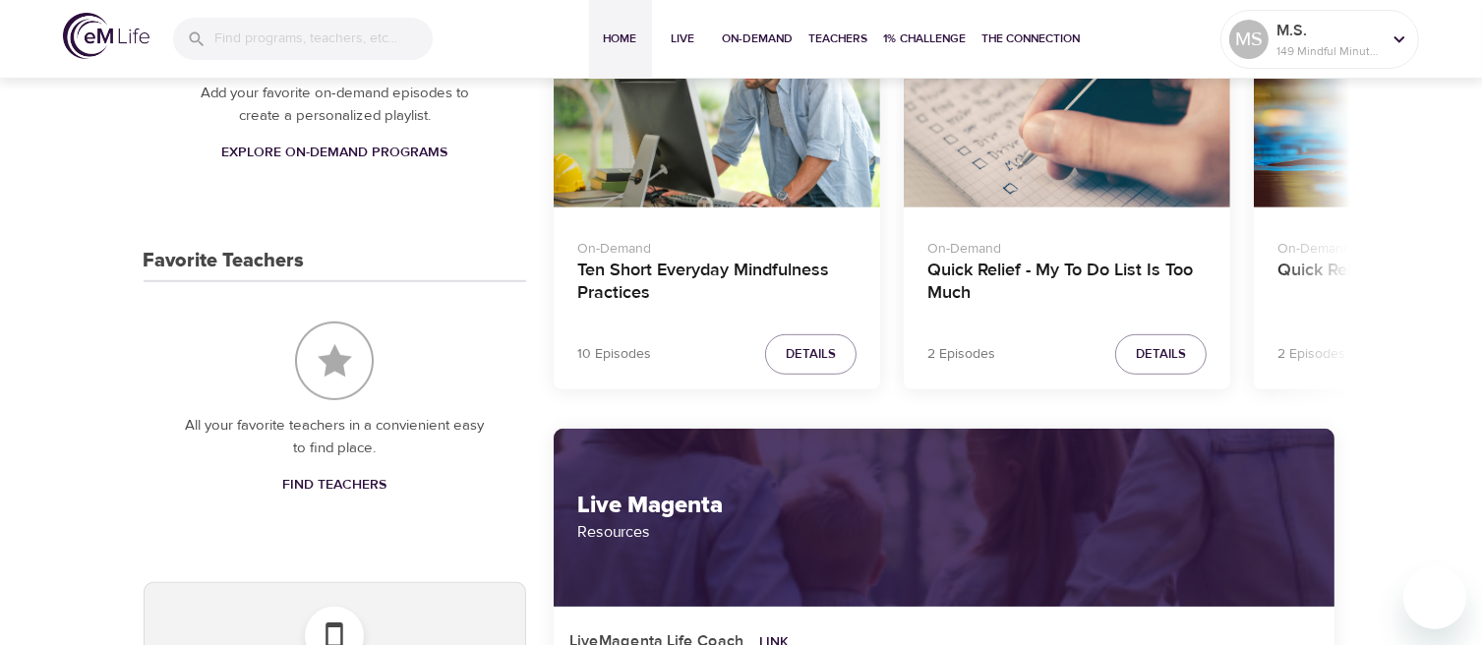
scroll to position [688, 0]
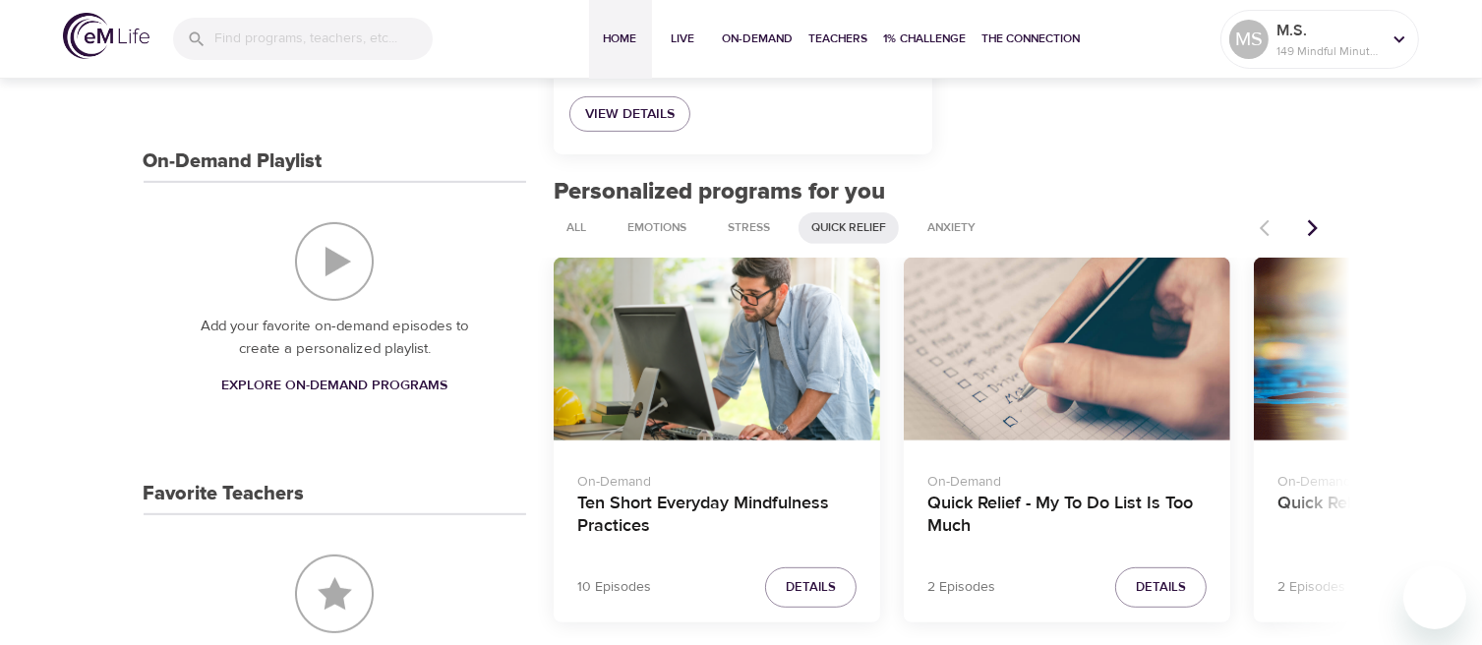
click at [1299, 223] on button "Next items" at bounding box center [1312, 228] width 43 height 43
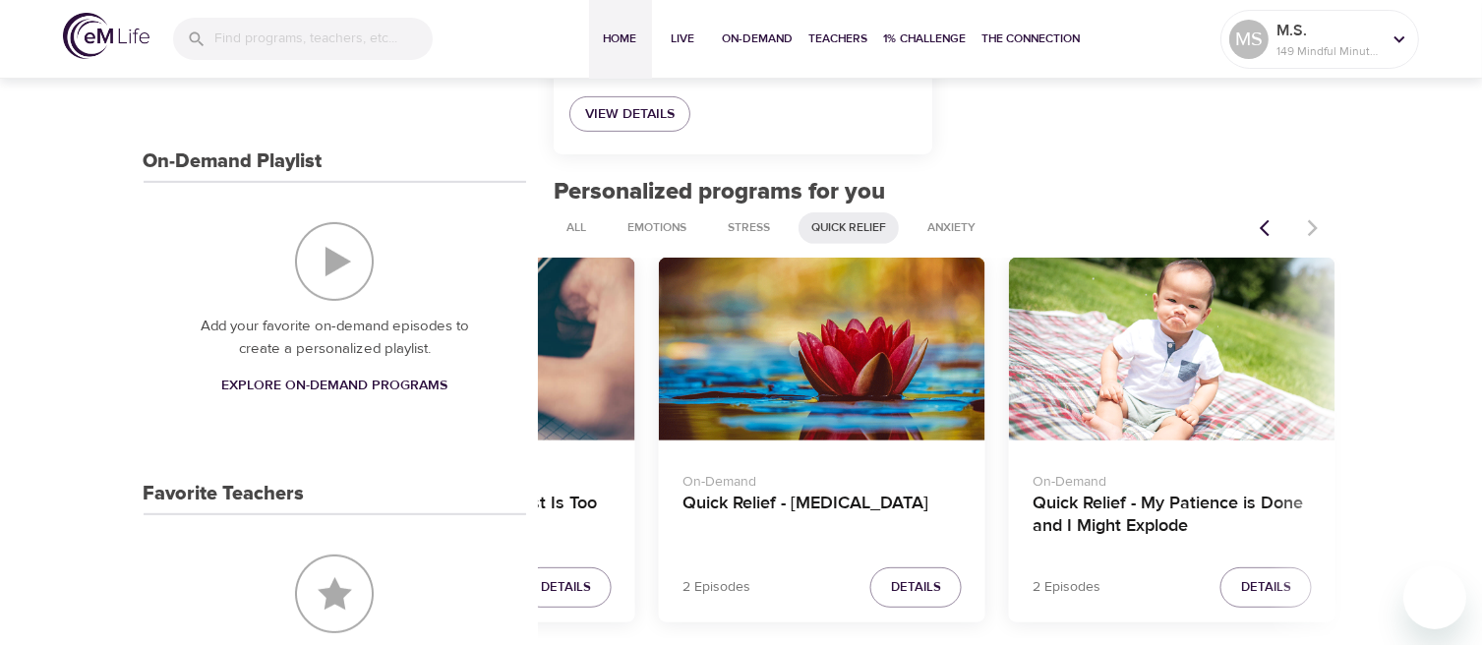
click at [1262, 235] on icon "Previous items" at bounding box center [1270, 228] width 20 height 20
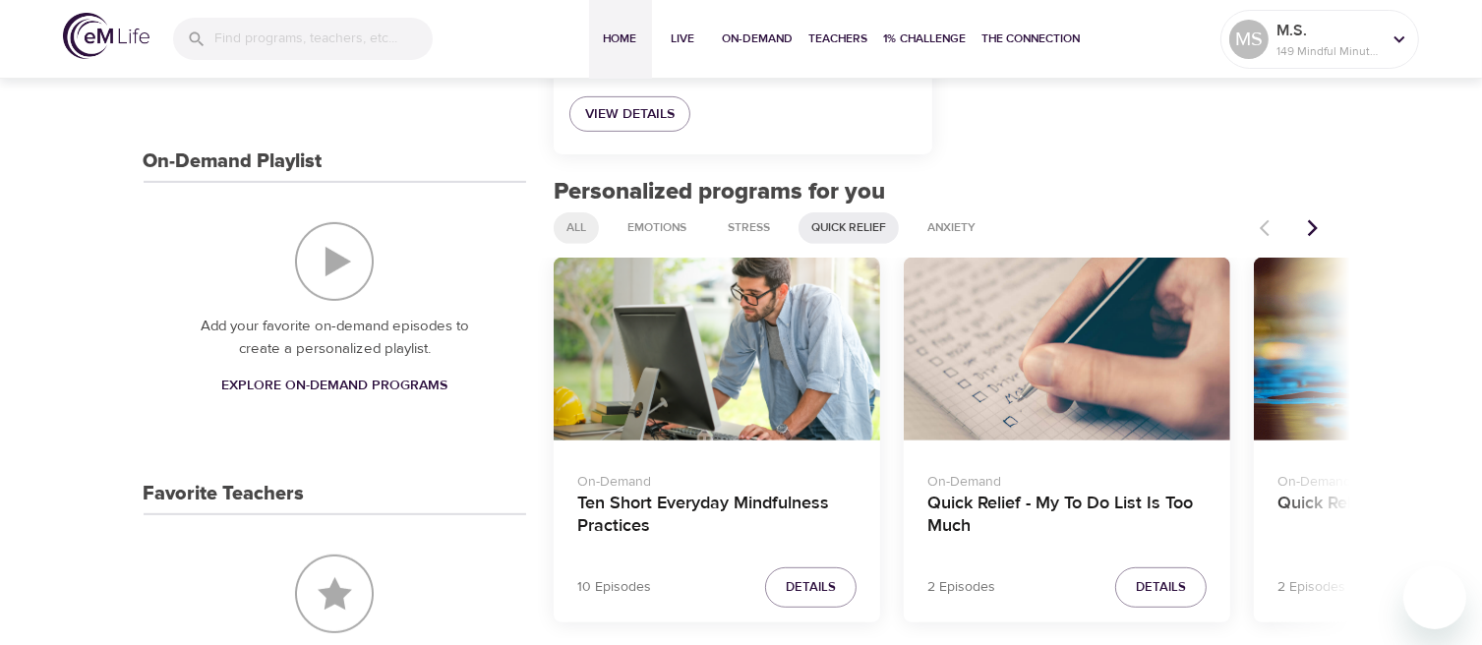
click at [569, 223] on span "All" at bounding box center [576, 227] width 43 height 17
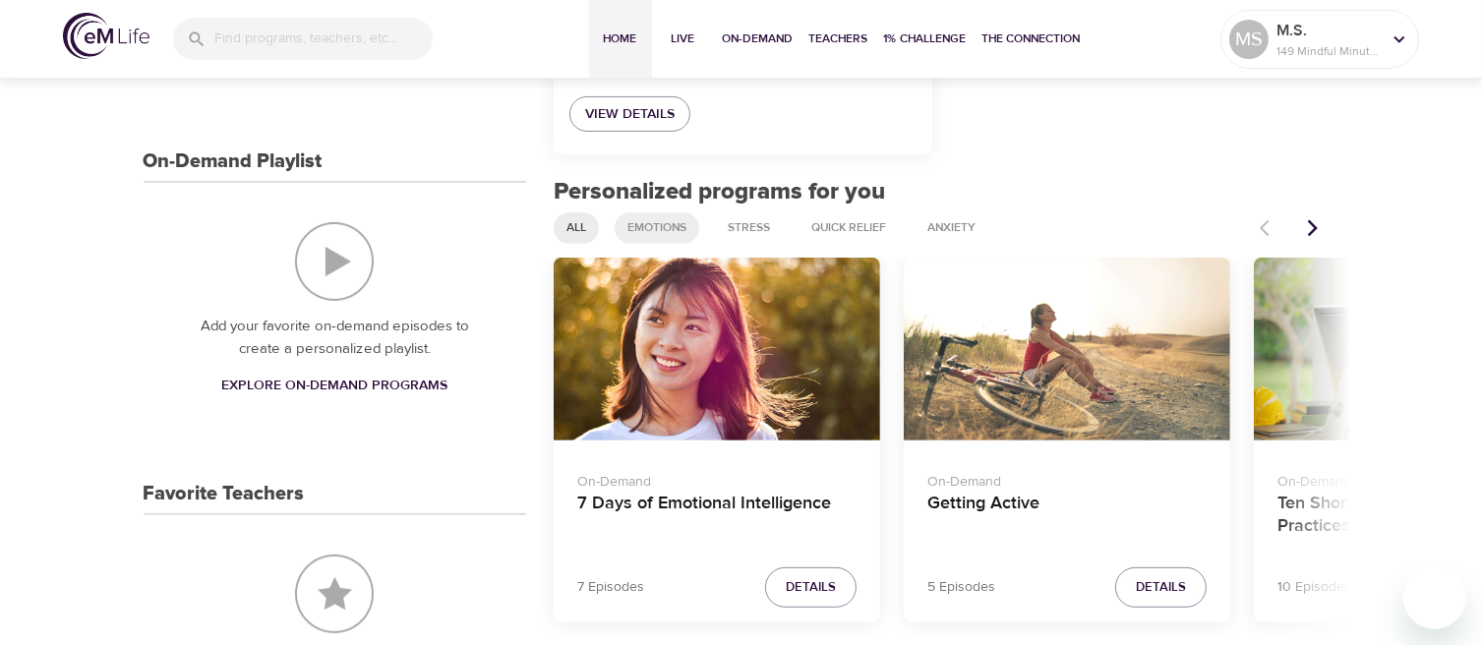
click at [672, 231] on span "Emotions" at bounding box center [657, 227] width 83 height 17
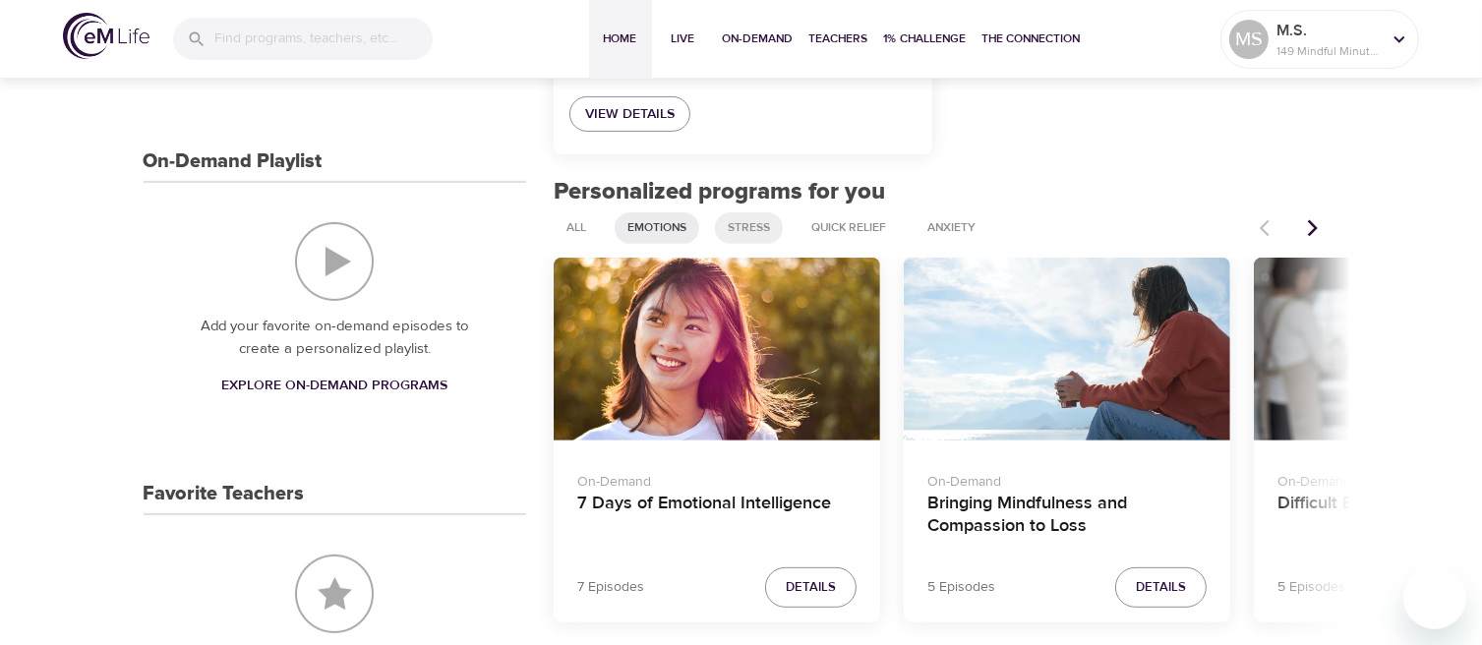
click at [735, 231] on span "Stress" at bounding box center [749, 227] width 66 height 17
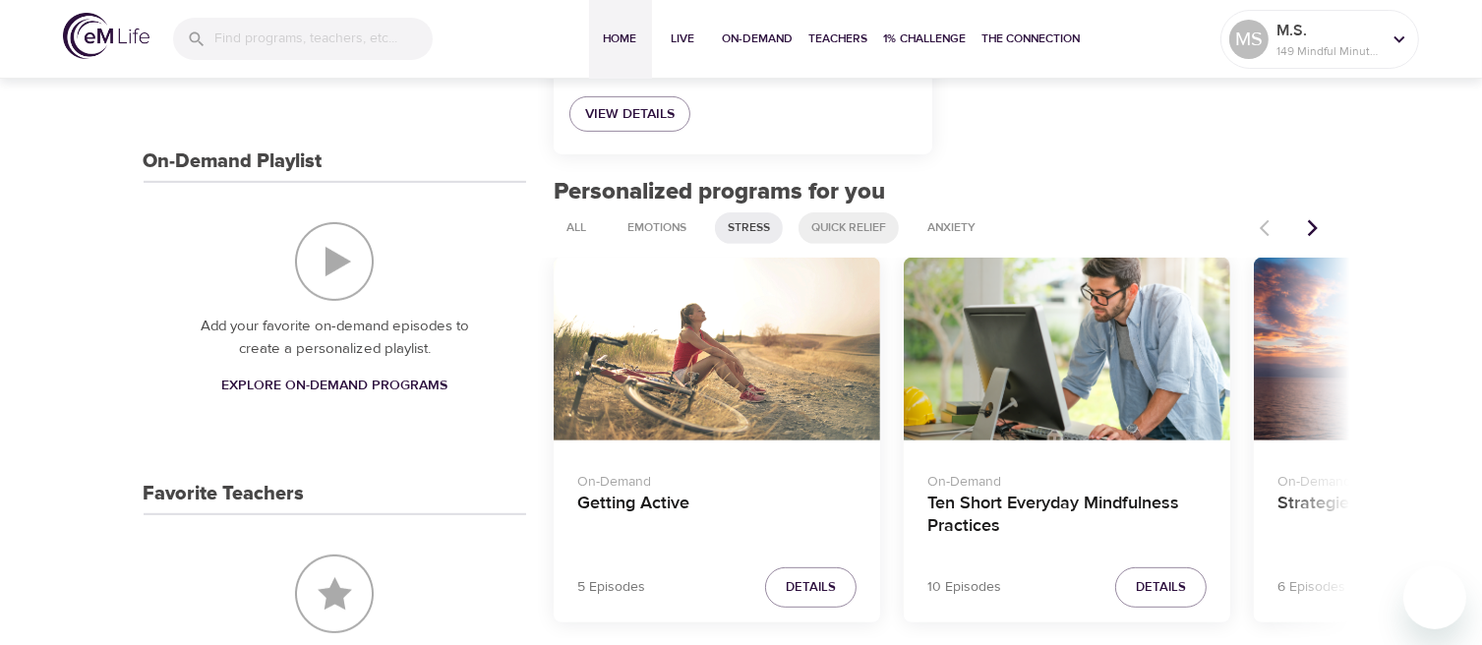
click at [869, 227] on span "Quick Relief" at bounding box center [849, 227] width 98 height 17
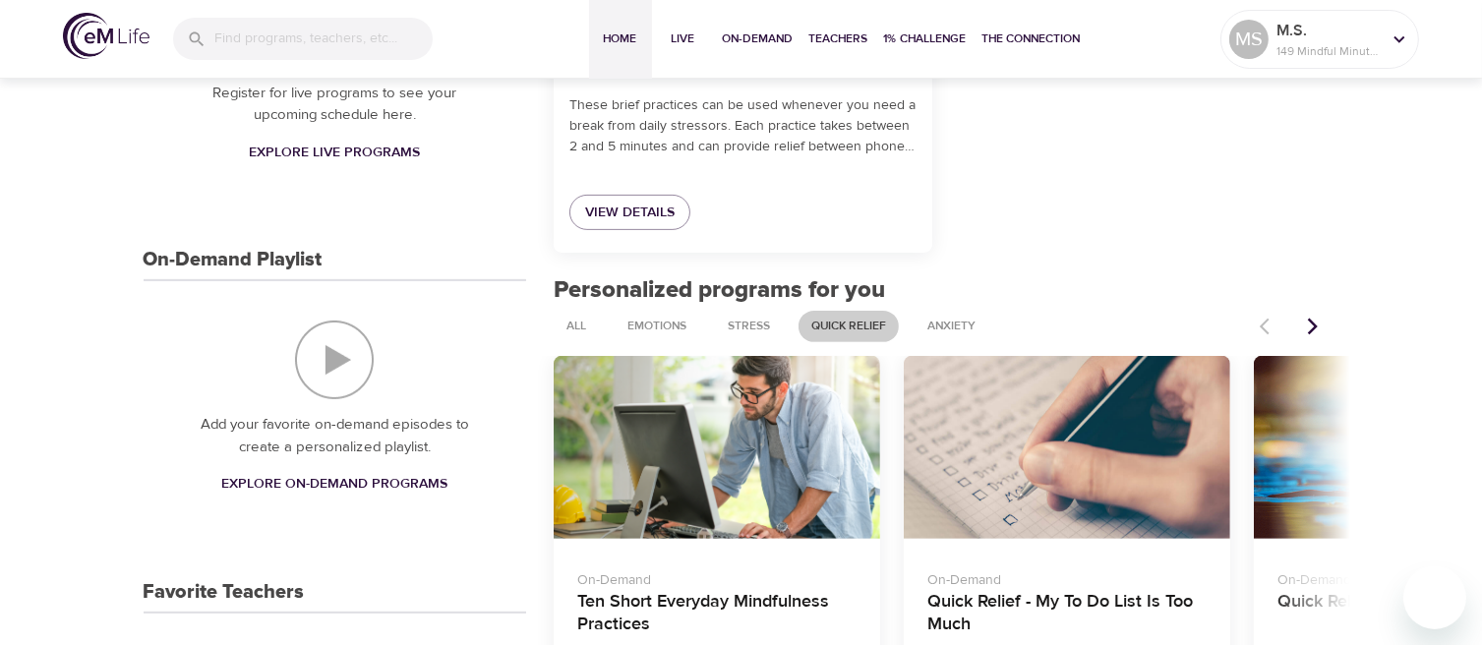
scroll to position [0, 0]
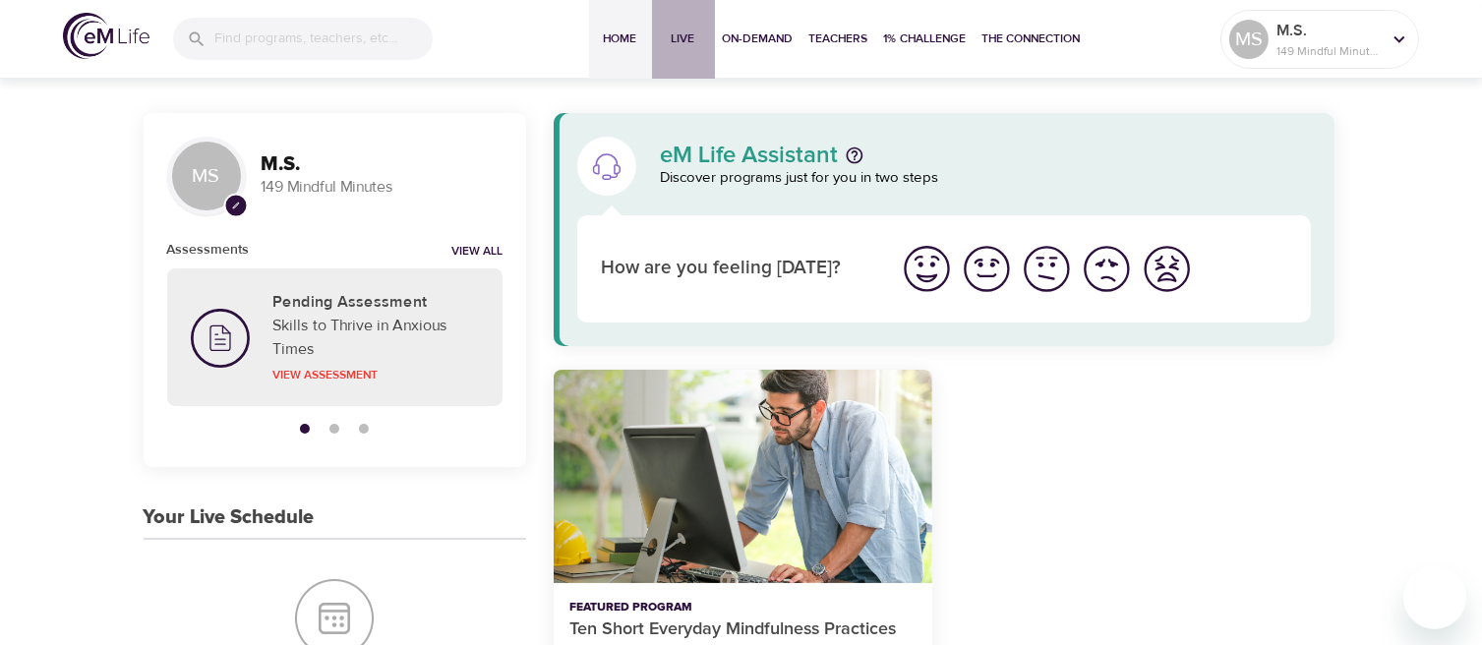
click at [690, 44] on span "Live" at bounding box center [683, 39] width 47 height 21
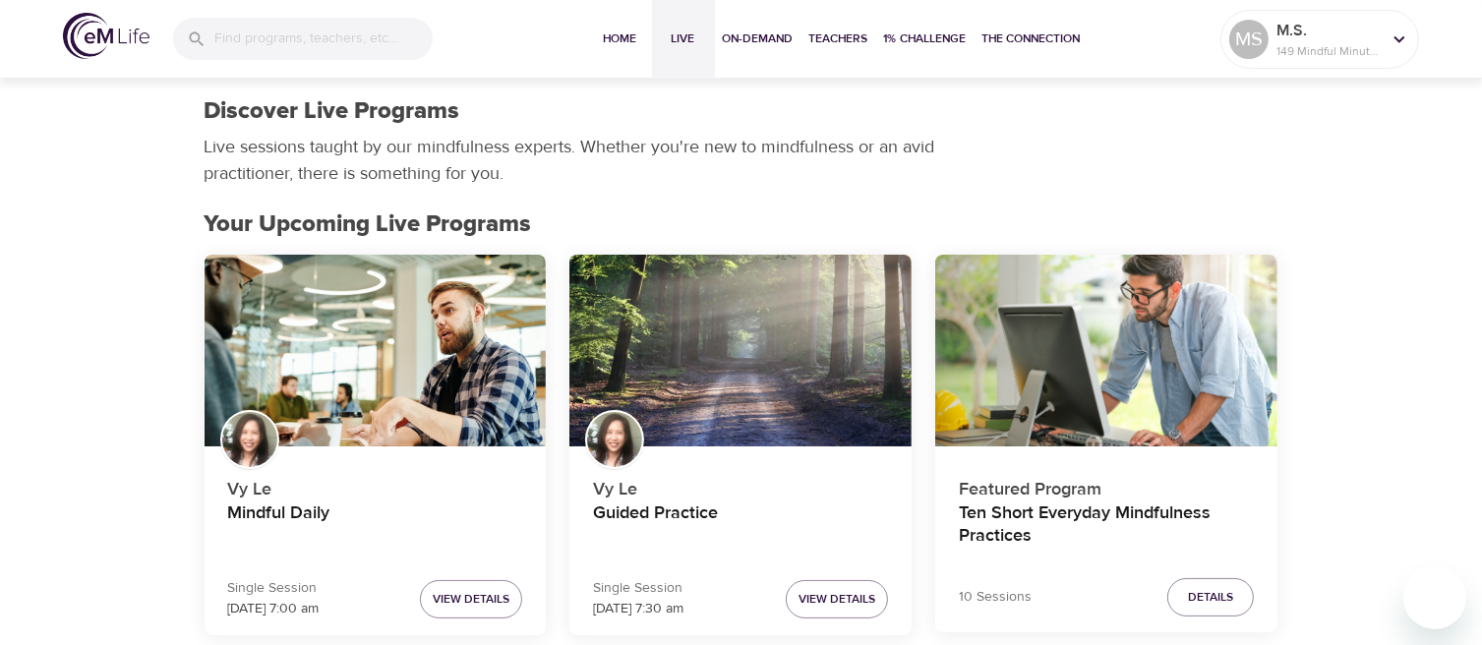
scroll to position [197, 0]
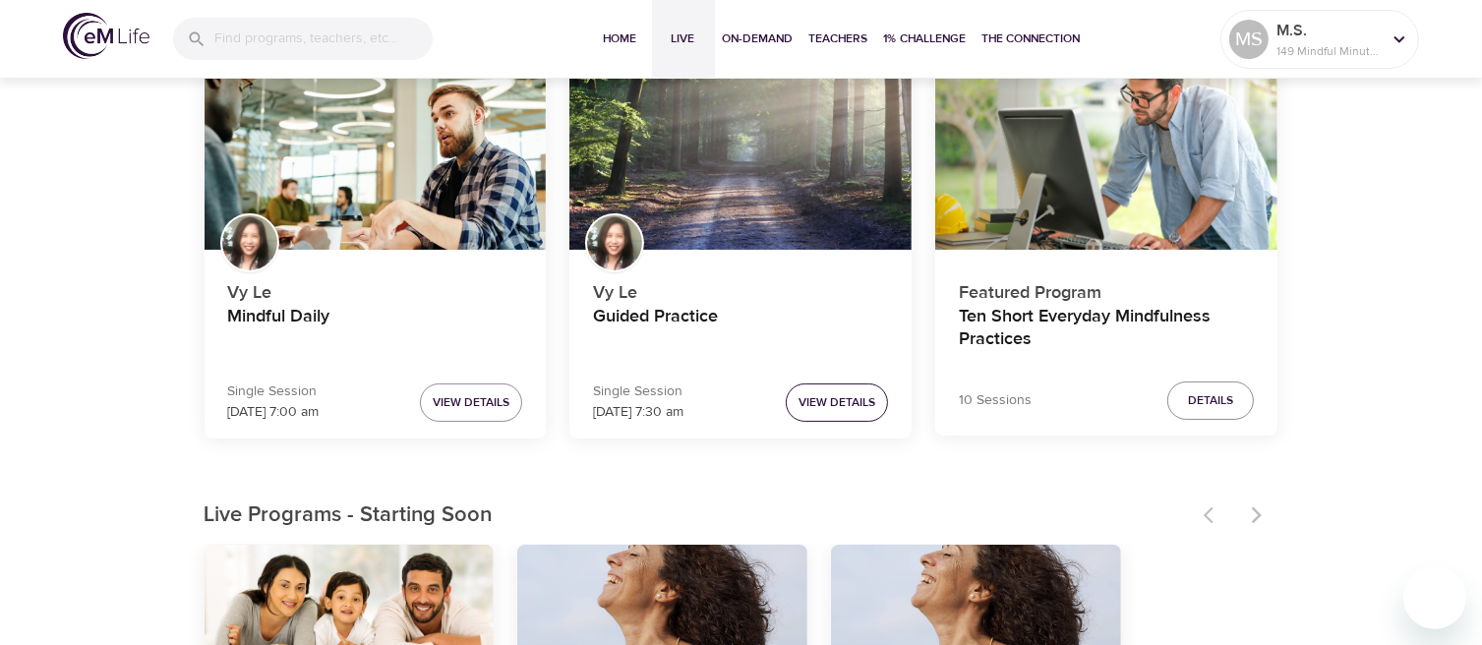
click at [842, 403] on span "View Details" at bounding box center [837, 402] width 77 height 21
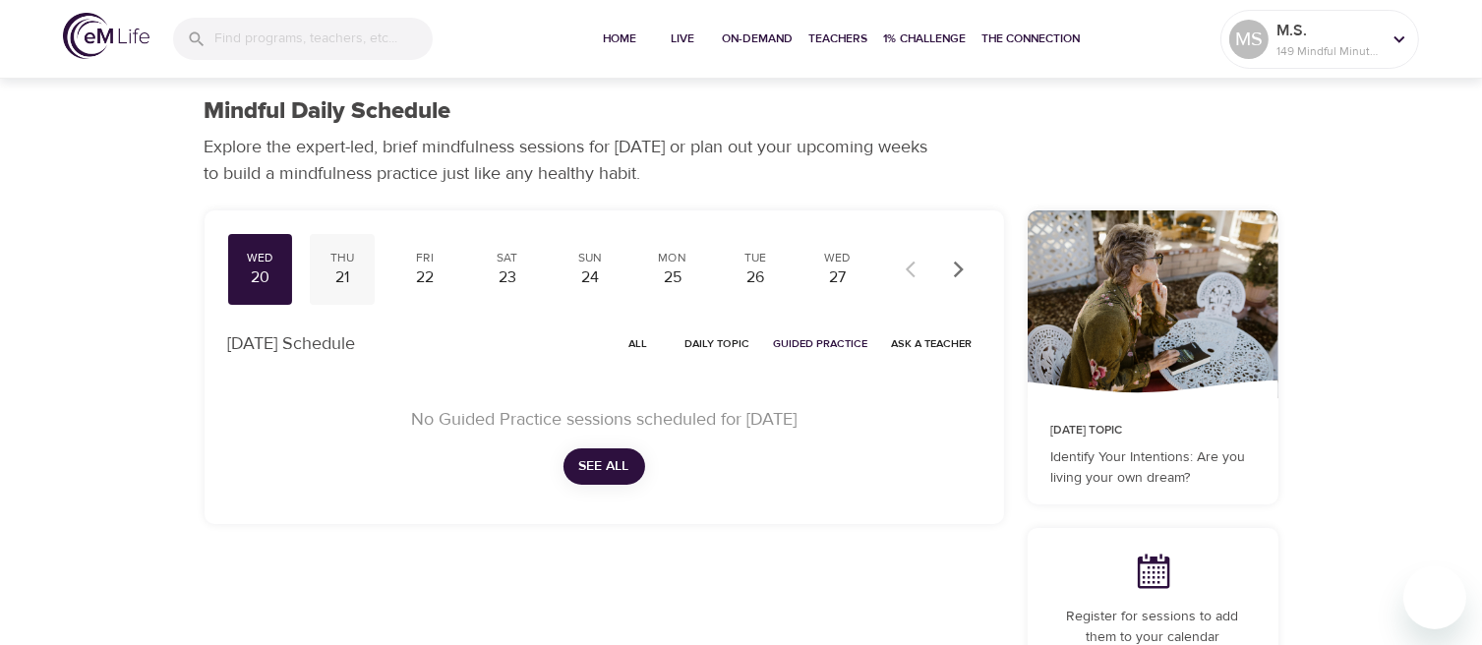
click at [351, 278] on div "21" at bounding box center [342, 278] width 49 height 23
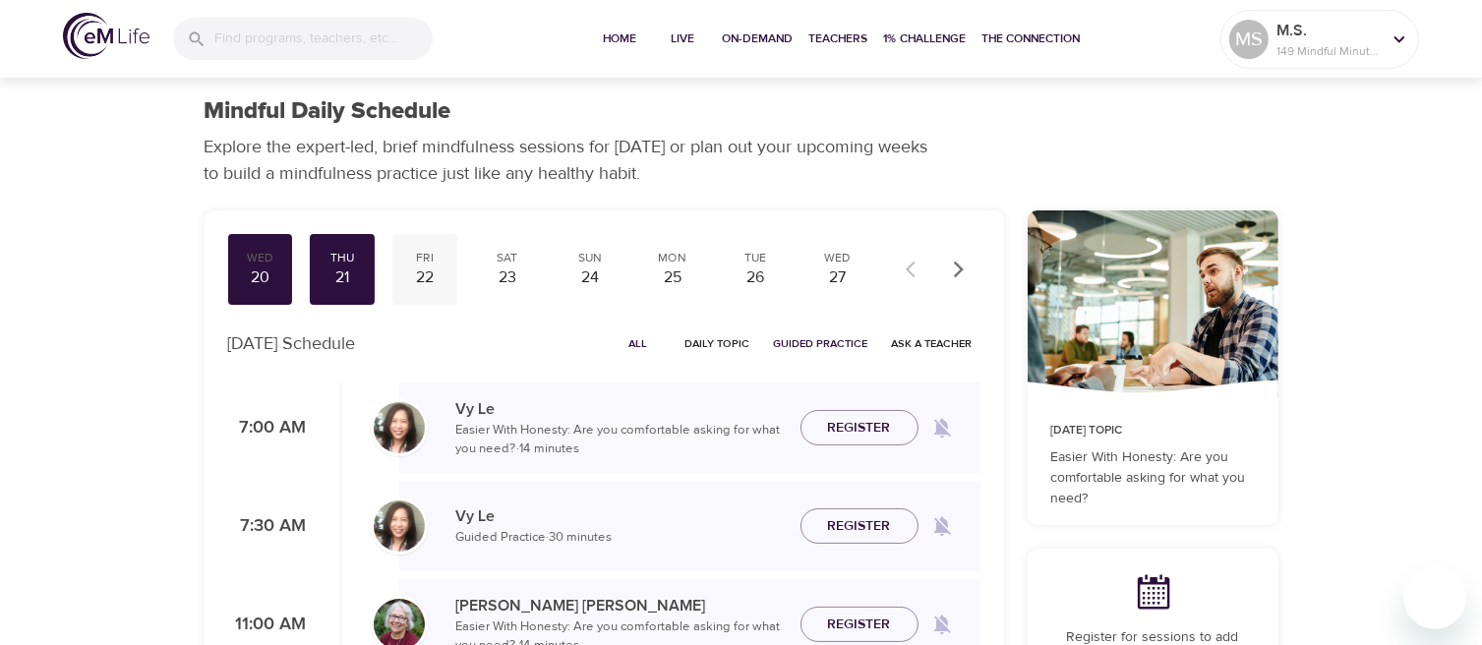
click at [421, 286] on div "22" at bounding box center [424, 278] width 49 height 23
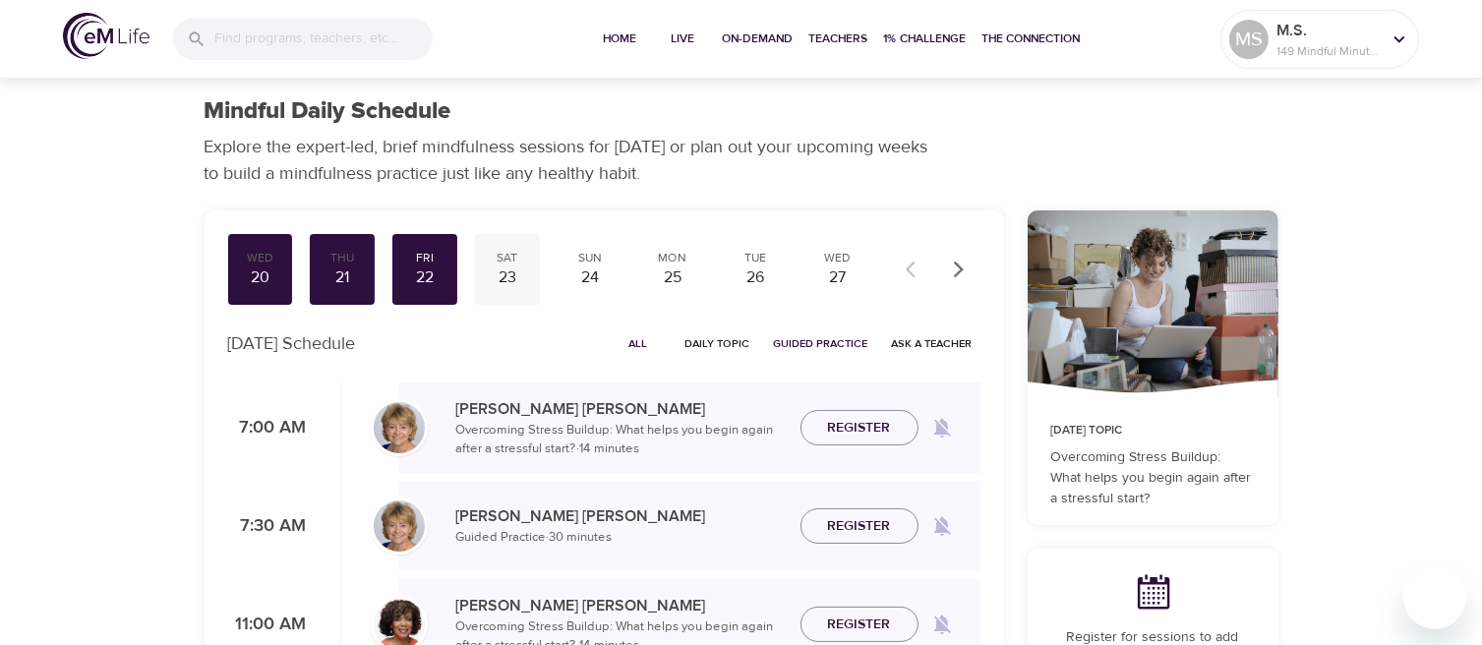
click at [507, 278] on div "23" at bounding box center [507, 278] width 49 height 23
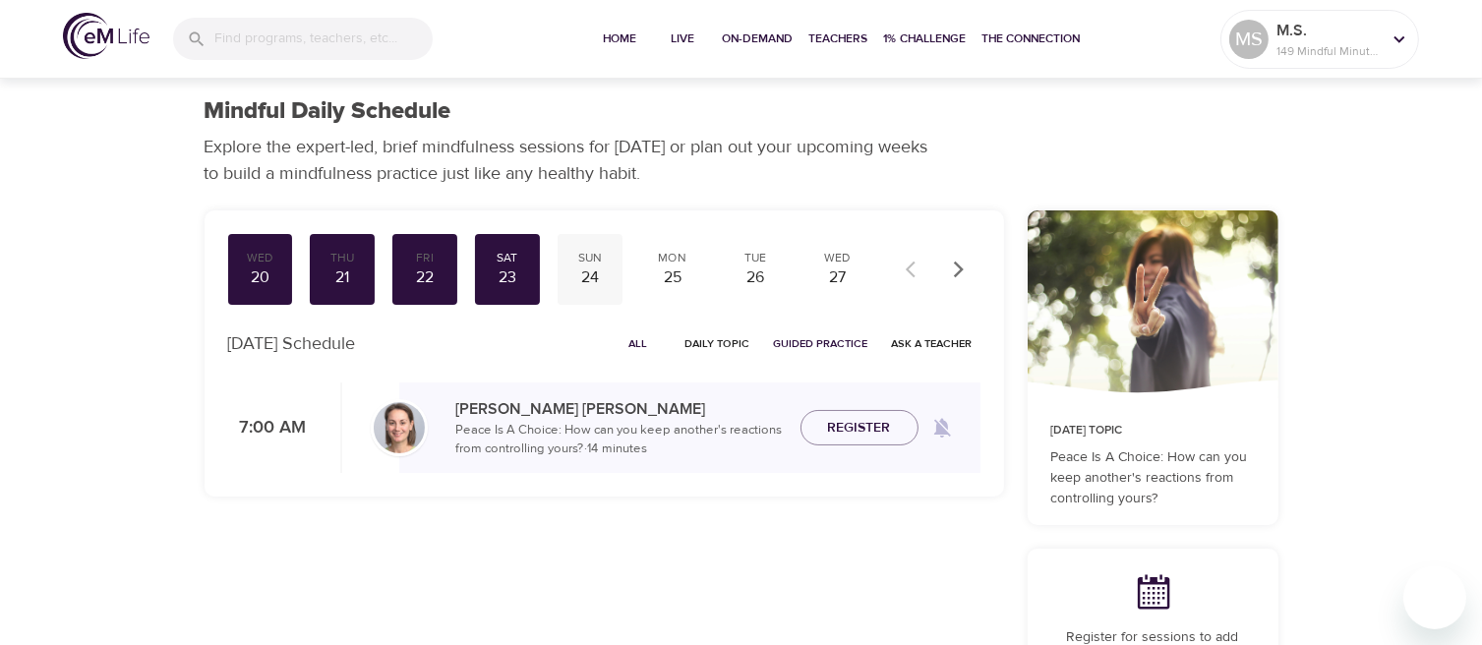
click at [602, 274] on div "24" at bounding box center [590, 278] width 49 height 23
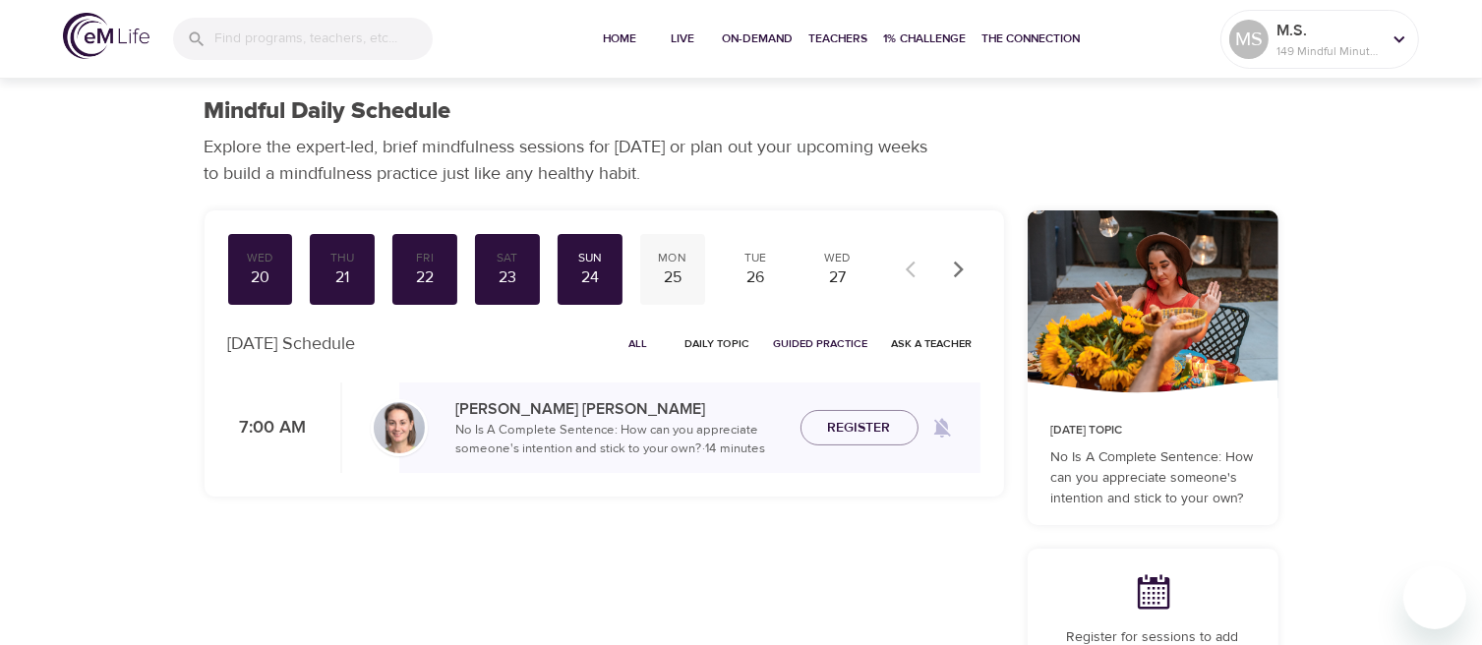
click at [680, 268] on div "25" at bounding box center [672, 278] width 49 height 23
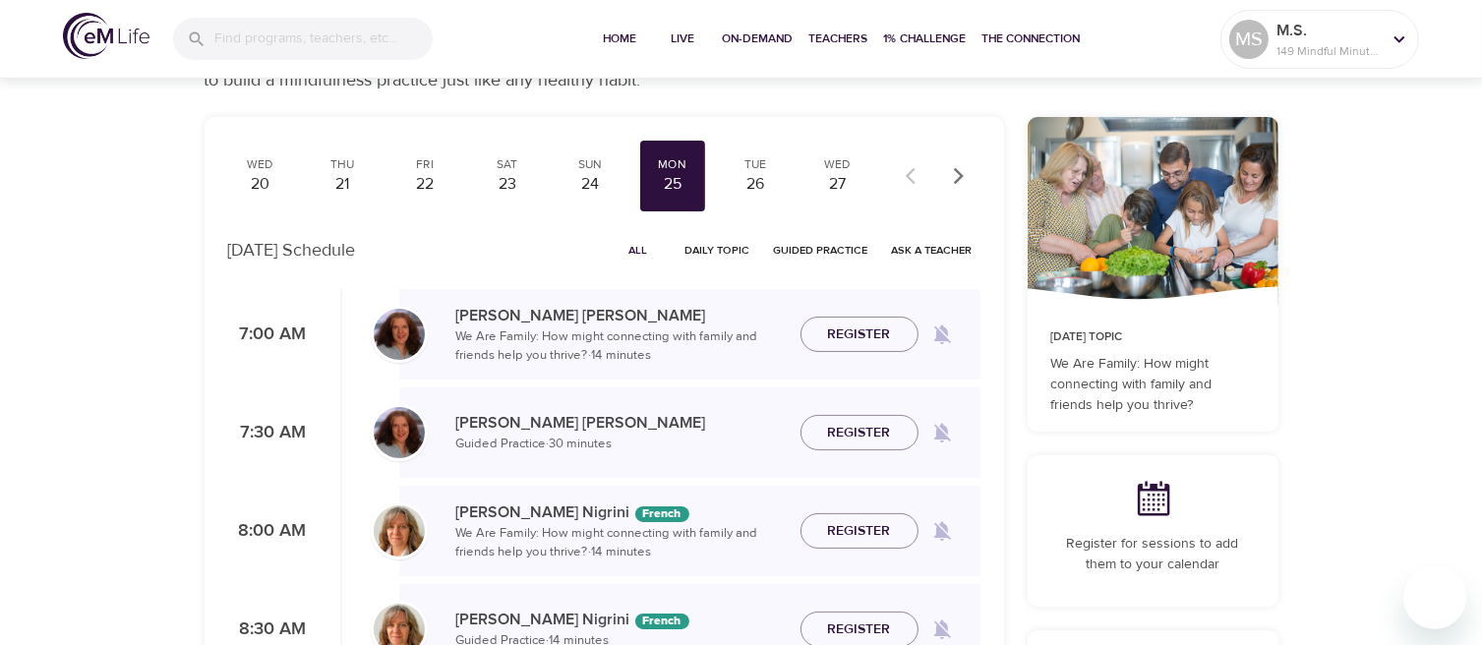
scroll to position [98, 0]
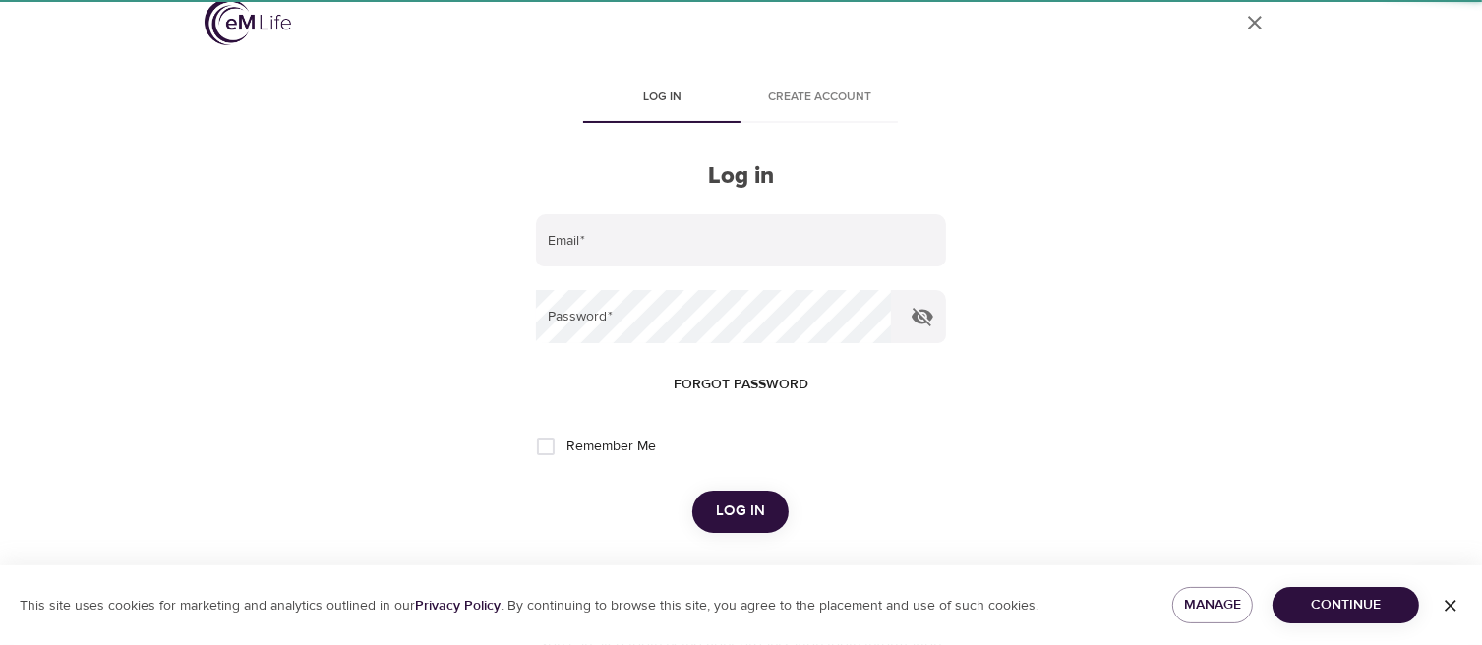
scroll to position [74, 0]
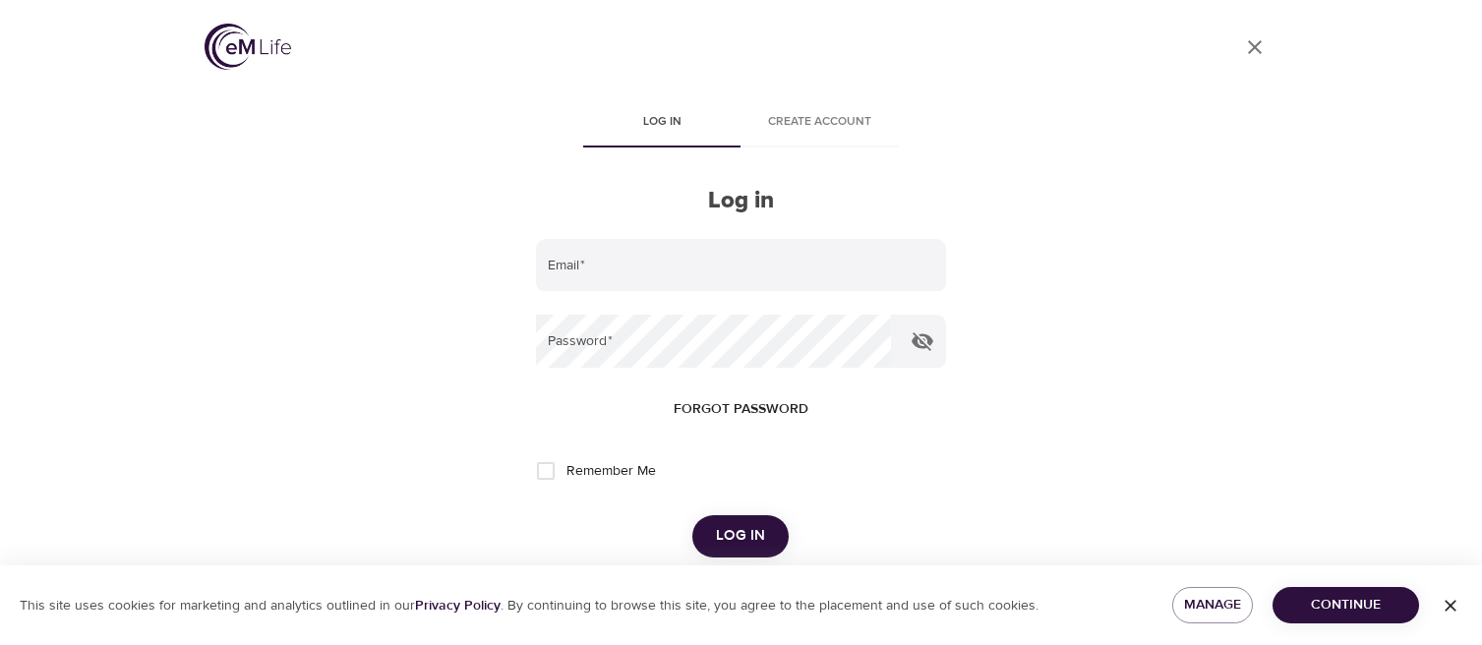
scroll to position [74, 0]
